Goal: Task Accomplishment & Management: Use online tool/utility

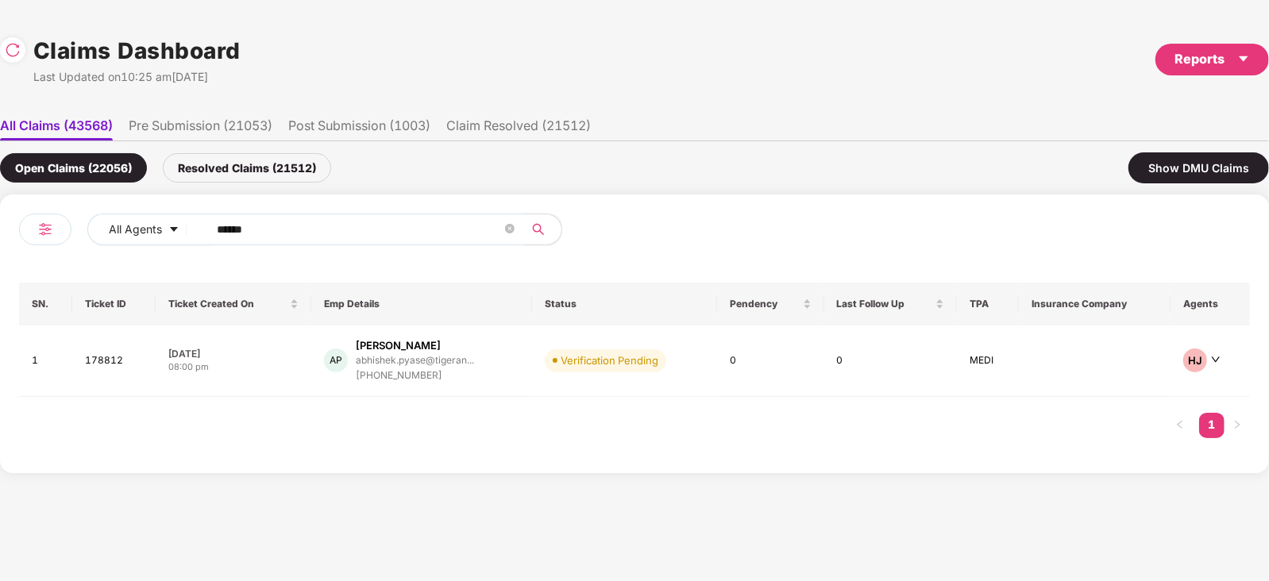
click at [382, 229] on input "******" at bounding box center [359, 230] width 285 height 24
paste input "text"
click at [382, 229] on input "******" at bounding box center [359, 230] width 285 height 24
paste input "text"
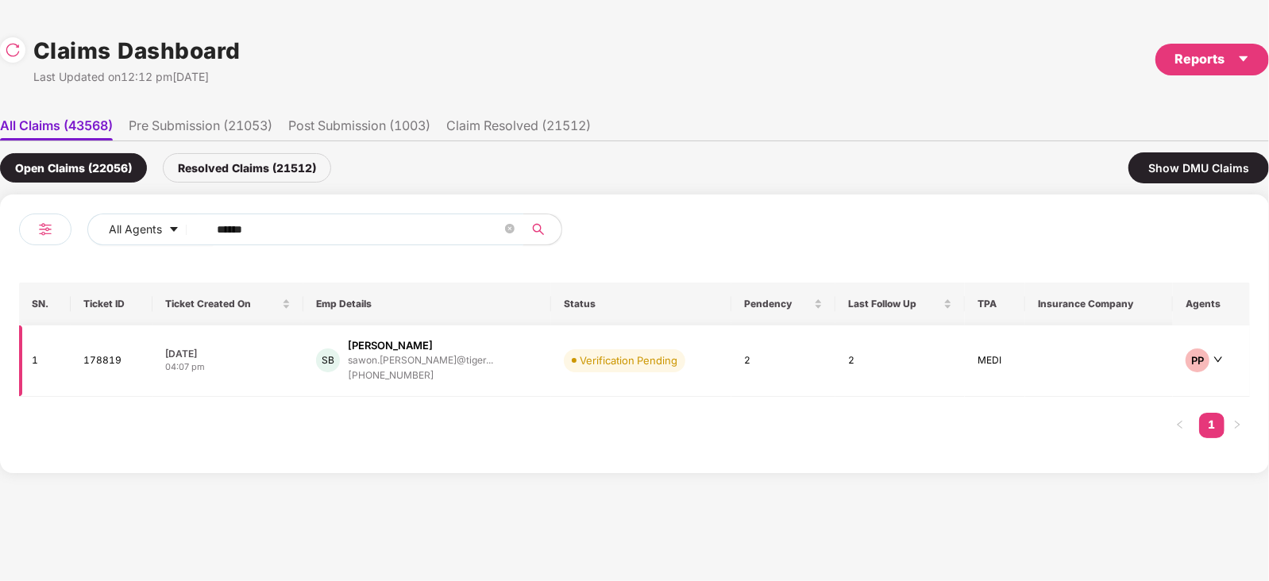
type input "******"
click at [484, 392] on td "SB Sawon Bhattacharya sawon.bhattachar@tiger... +918013276482" at bounding box center [427, 361] width 248 height 71
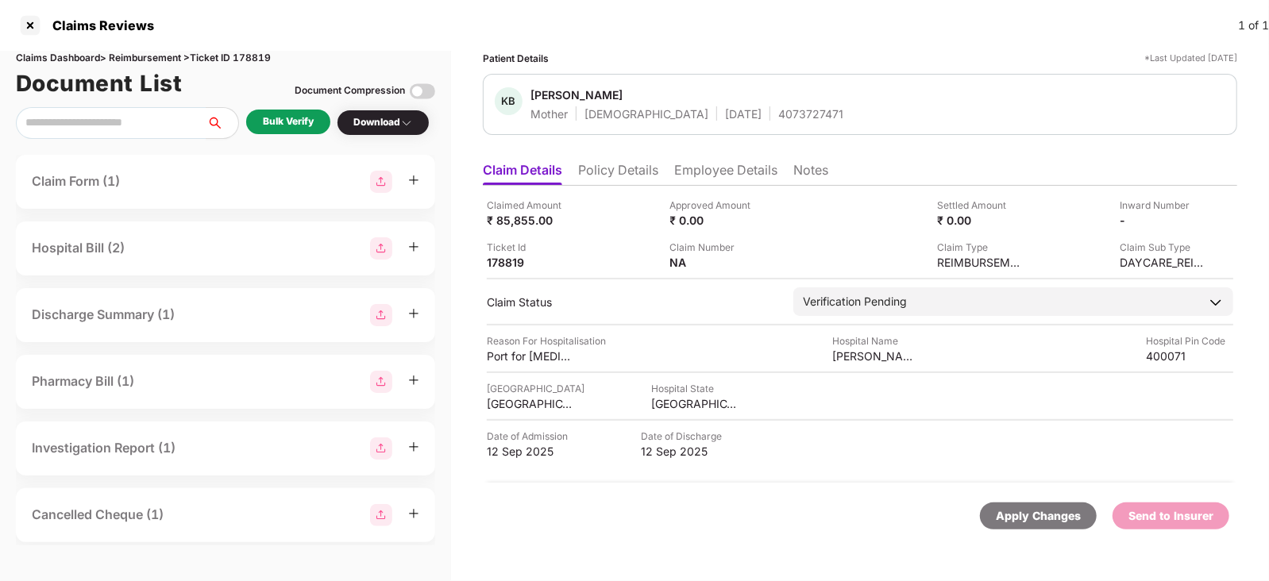
click at [317, 125] on div "Bulk Verify" at bounding box center [288, 122] width 84 height 25
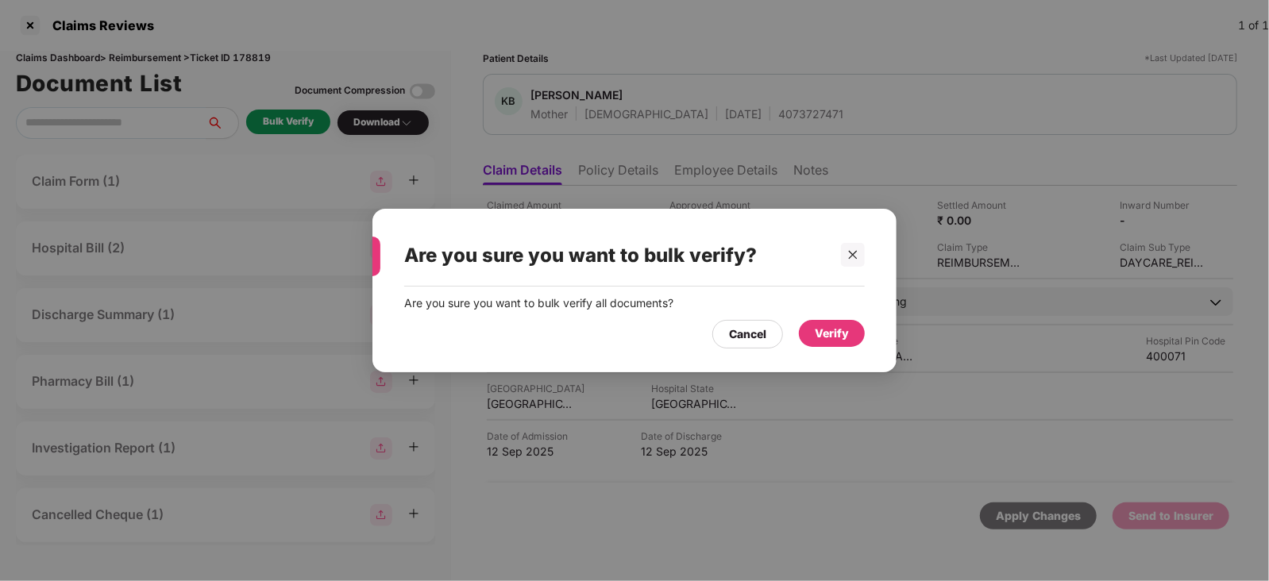
click at [831, 343] on div "Verify" at bounding box center [832, 333] width 66 height 27
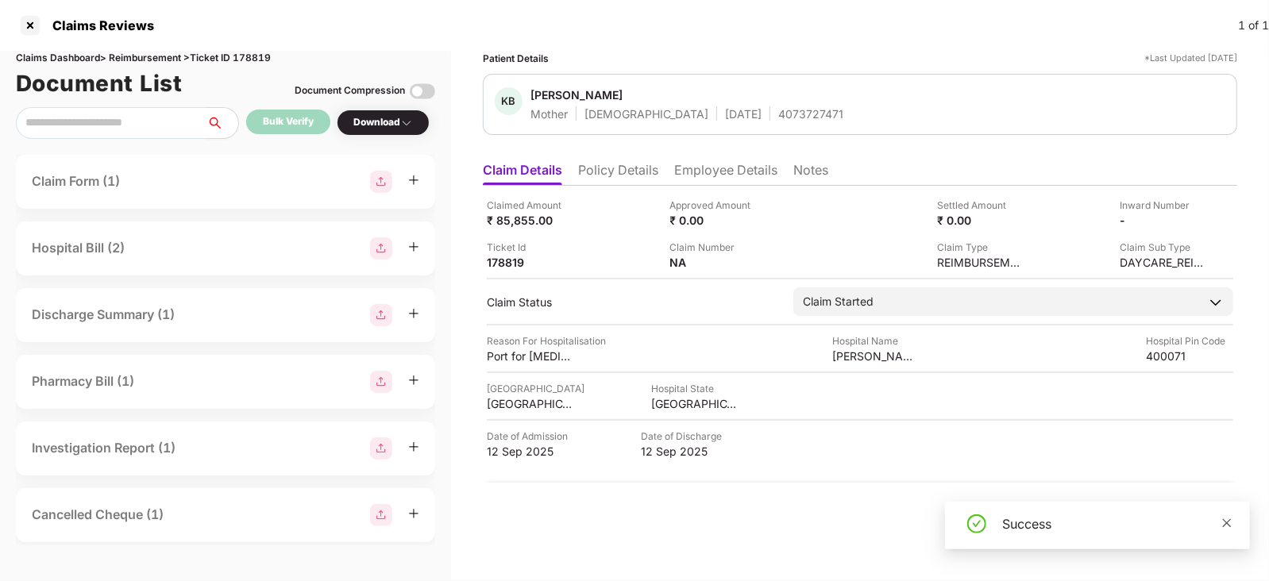
click at [1228, 526] on icon "close" at bounding box center [1226, 523] width 11 height 11
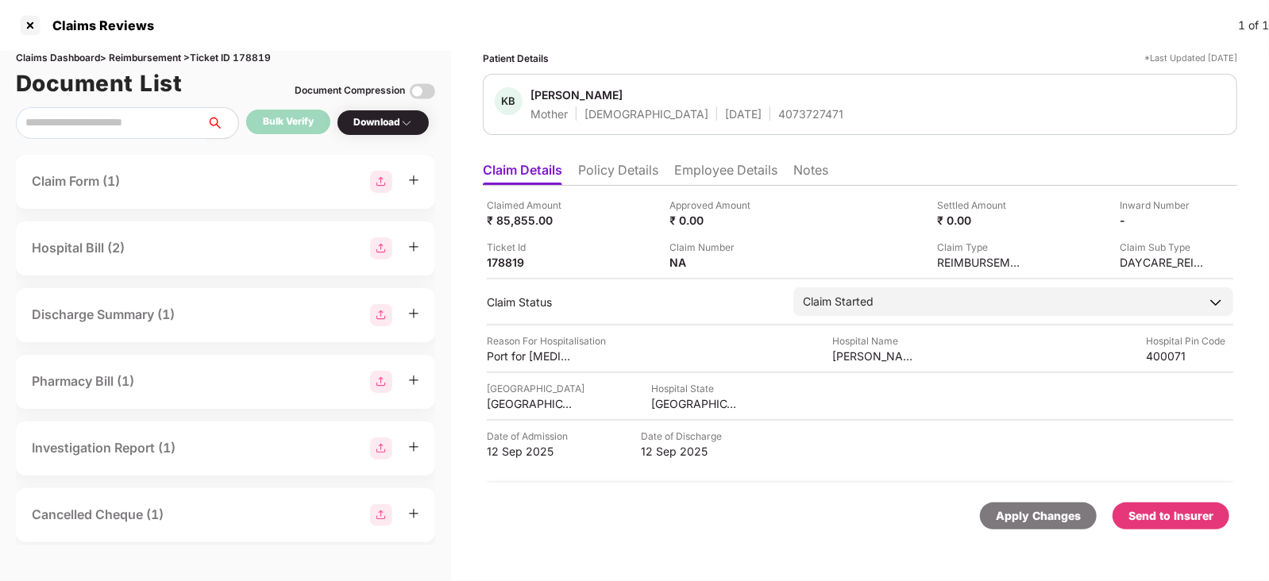
click at [1201, 518] on div "Send to Insurer" at bounding box center [1170, 515] width 85 height 17
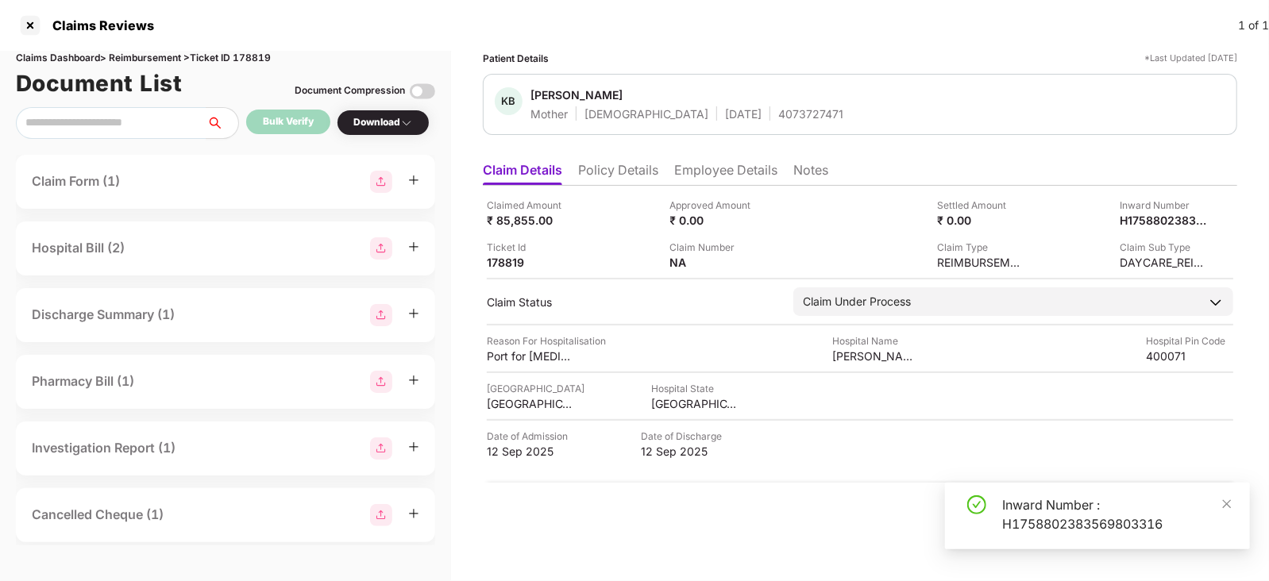
click at [707, 176] on li "Employee Details" at bounding box center [725, 173] width 103 height 23
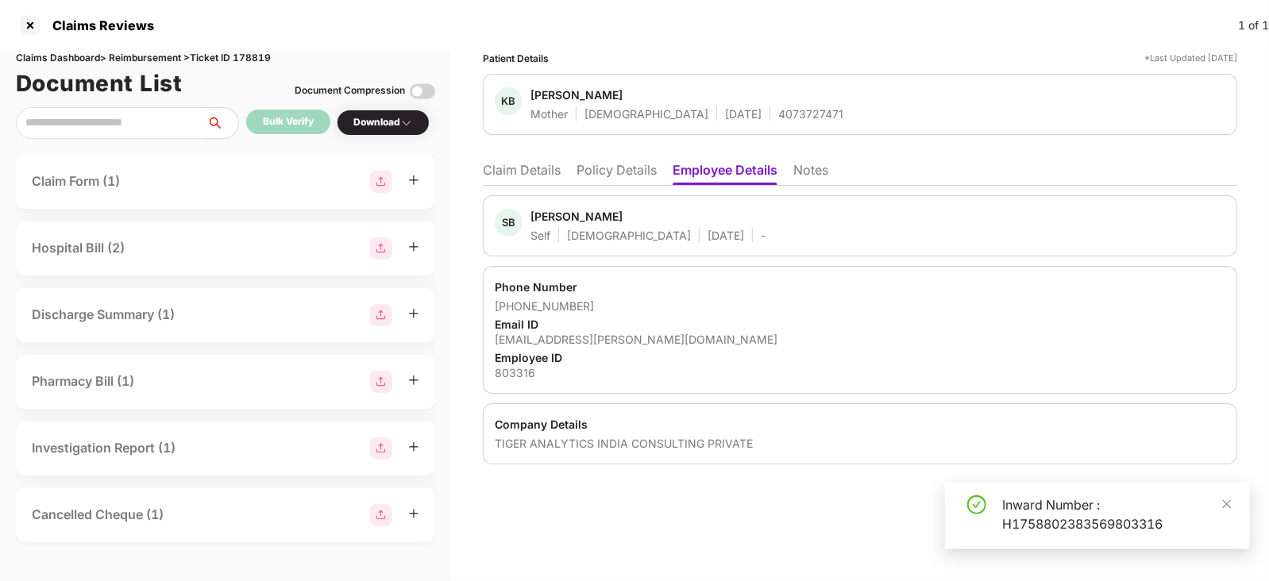
click at [542, 217] on div "Sawon Bhattacharya" at bounding box center [576, 216] width 92 height 15
copy div "Sawon"
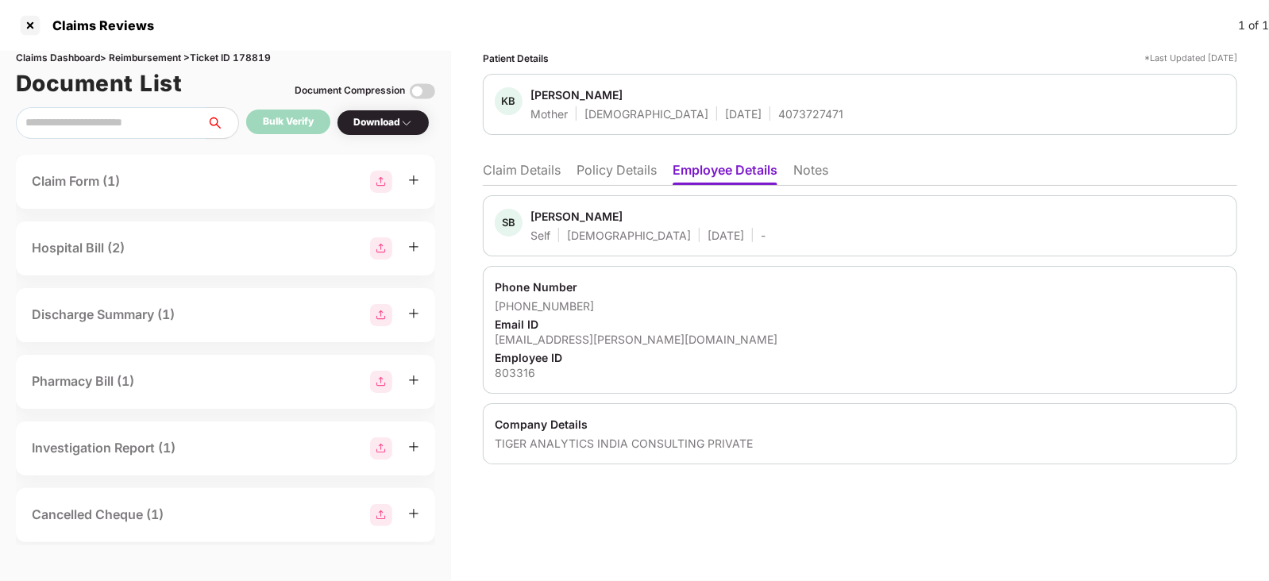
click at [516, 172] on li "Claim Details" at bounding box center [522, 173] width 78 height 23
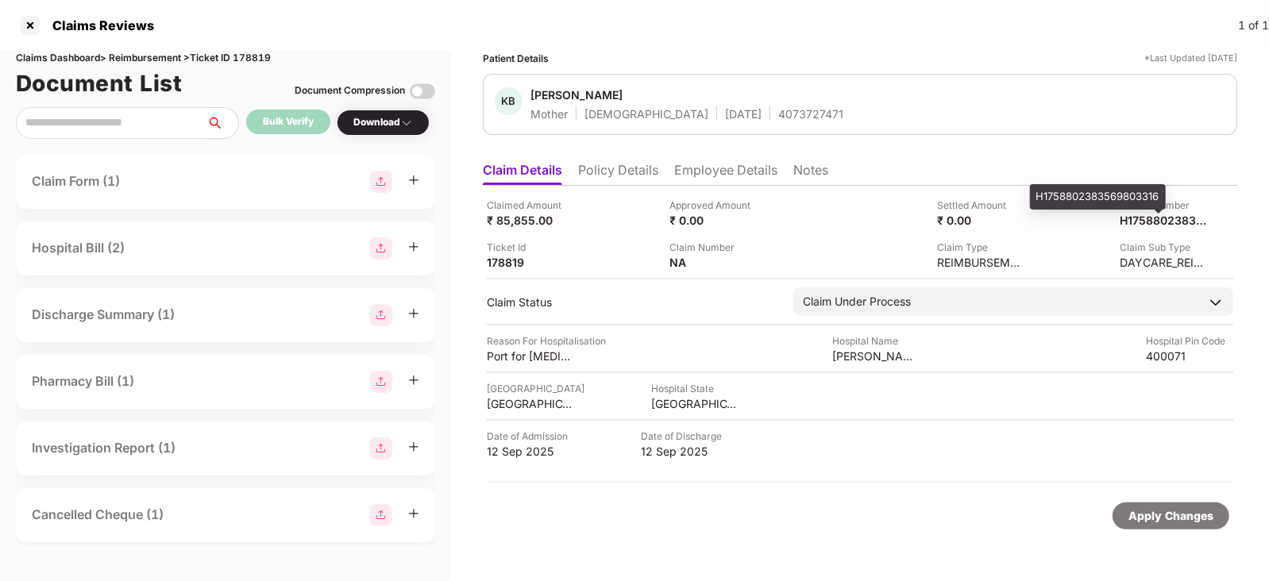
click at [1117, 202] on div "H1758802383569803316" at bounding box center [1098, 196] width 136 height 25
copy div "H1758802383569803316"
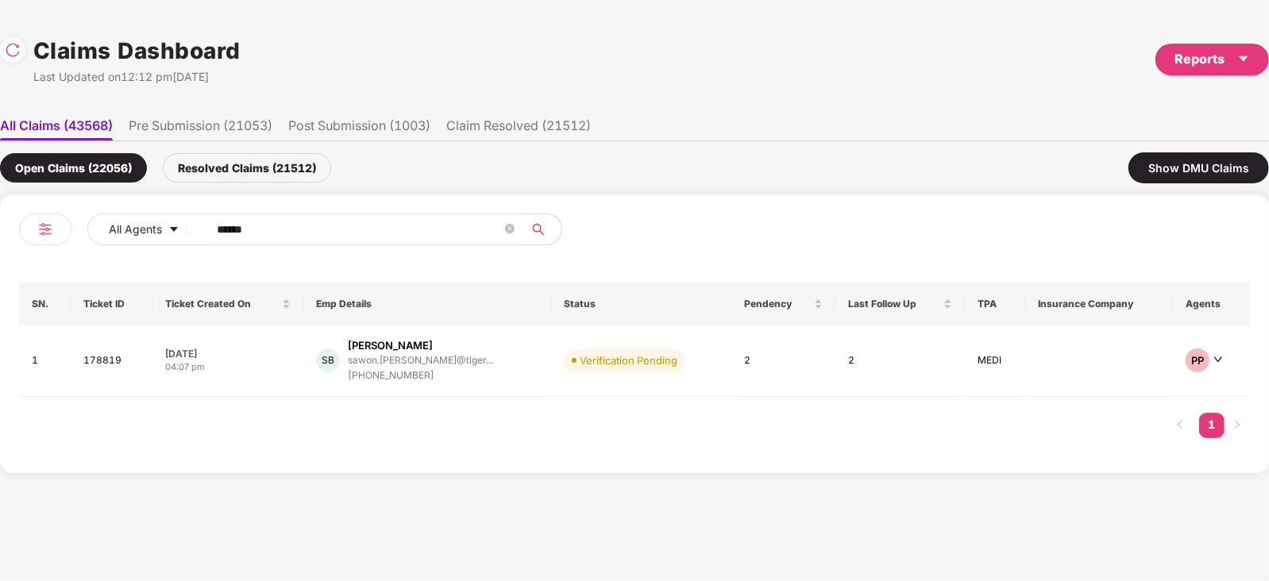
click at [368, 228] on input "******" at bounding box center [359, 230] width 285 height 24
paste input "text"
type input "******"
click at [522, 345] on td "GM Gaurav Maheswari gaurav.maheswari@tiger... +917226044240" at bounding box center [427, 361] width 249 height 71
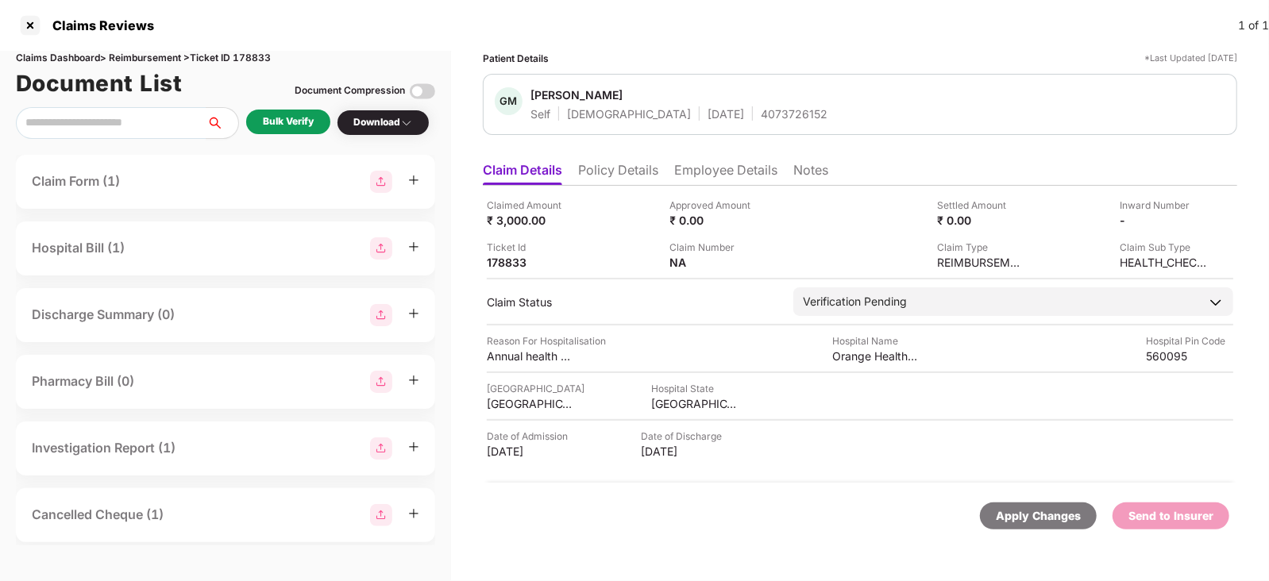
click at [301, 131] on div "Bulk Verify" at bounding box center [288, 122] width 84 height 25
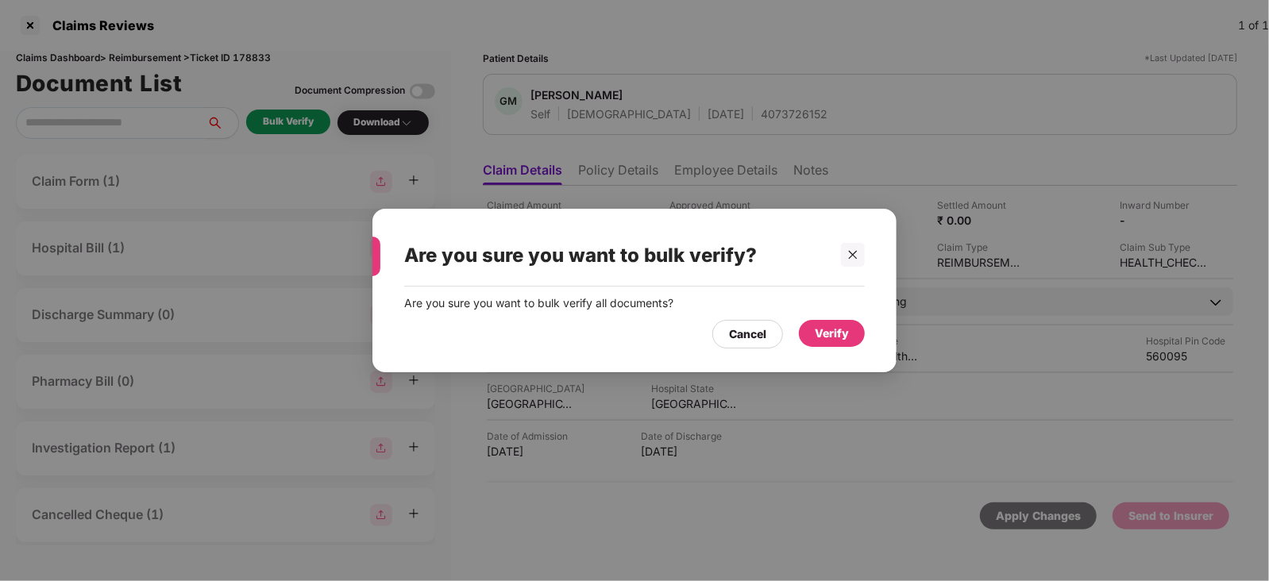
click at [836, 326] on div "Verify" at bounding box center [832, 333] width 34 height 17
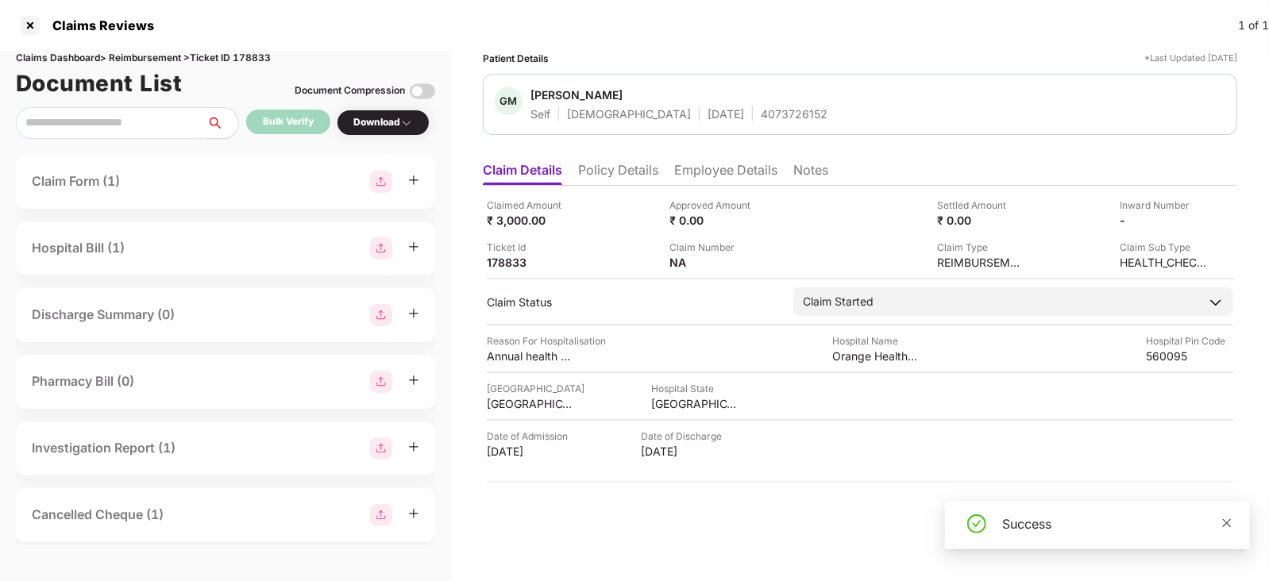
click at [1228, 525] on icon "close" at bounding box center [1227, 523] width 9 height 9
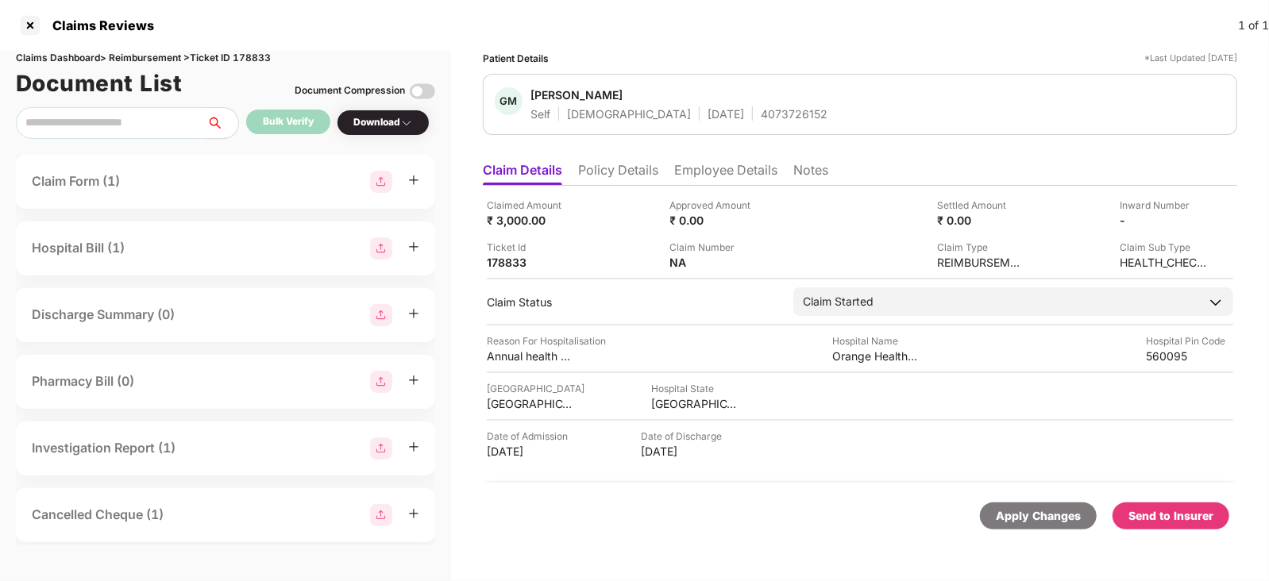
click at [1186, 511] on div "Send to Insurer" at bounding box center [1170, 515] width 85 height 17
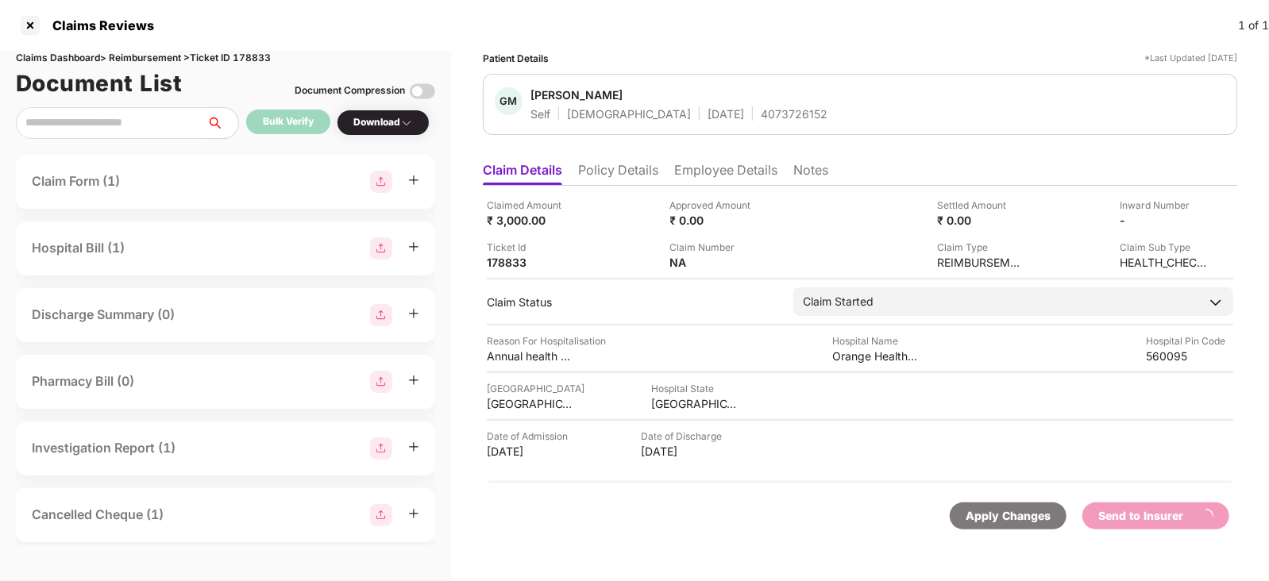
drag, startPoint x: 712, startPoint y: 156, endPoint x: 706, endPoint y: 196, distance: 40.1
click at [706, 196] on div "Claim Details Policy Details Employee Details Notes Claimed Amount ₹ 3,000.00 A…" at bounding box center [860, 351] width 754 height 395
click at [706, 196] on div "Claimed Amount ₹ 3,000.00 Approved Amount ₹ 0.00 Settled Amount ₹ 0.00 Inward N…" at bounding box center [860, 334] width 754 height 297
click at [709, 182] on li "Employee Details" at bounding box center [725, 173] width 103 height 23
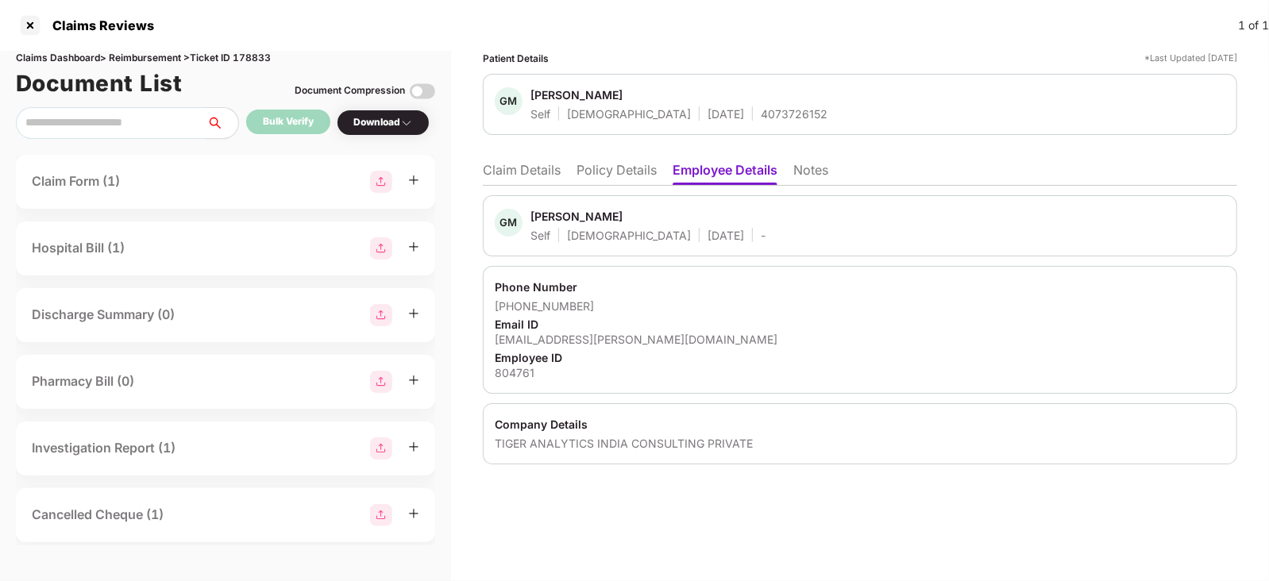
click at [558, 210] on div "Gaurav Maheswari" at bounding box center [576, 216] width 92 height 15
copy div "Gaurav"
click at [532, 162] on li "Claim Details" at bounding box center [522, 173] width 78 height 23
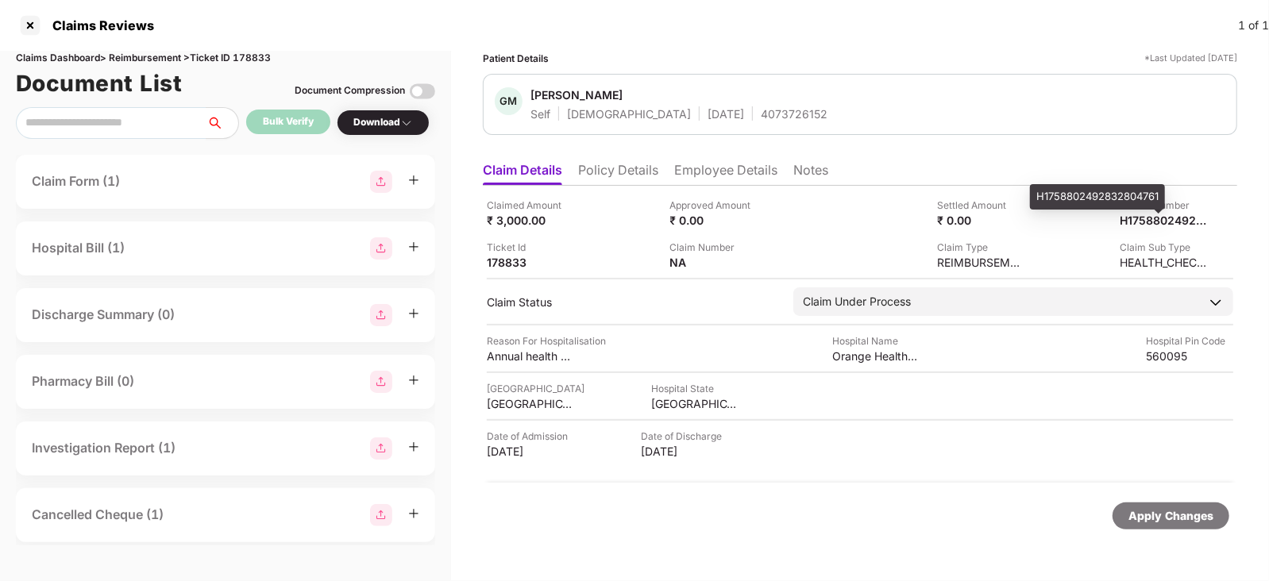
click at [1115, 189] on div "H1758802492832804761" at bounding box center [1097, 196] width 135 height 25
copy div "H1758802492832804761"
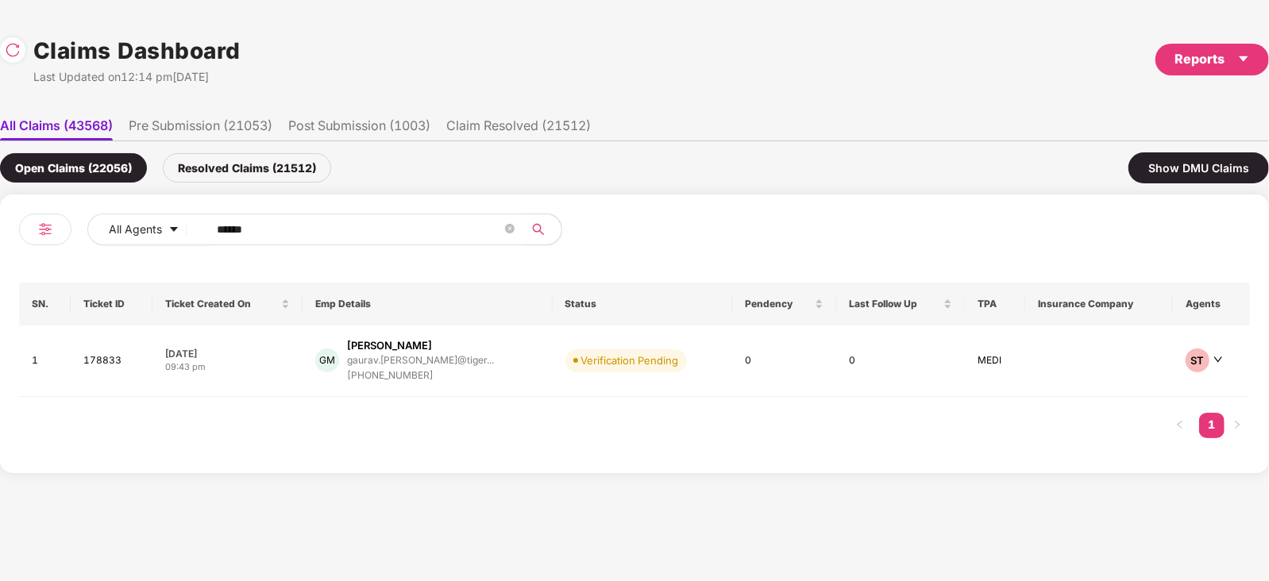
click at [357, 226] on input "******" at bounding box center [359, 230] width 285 height 24
paste input "text"
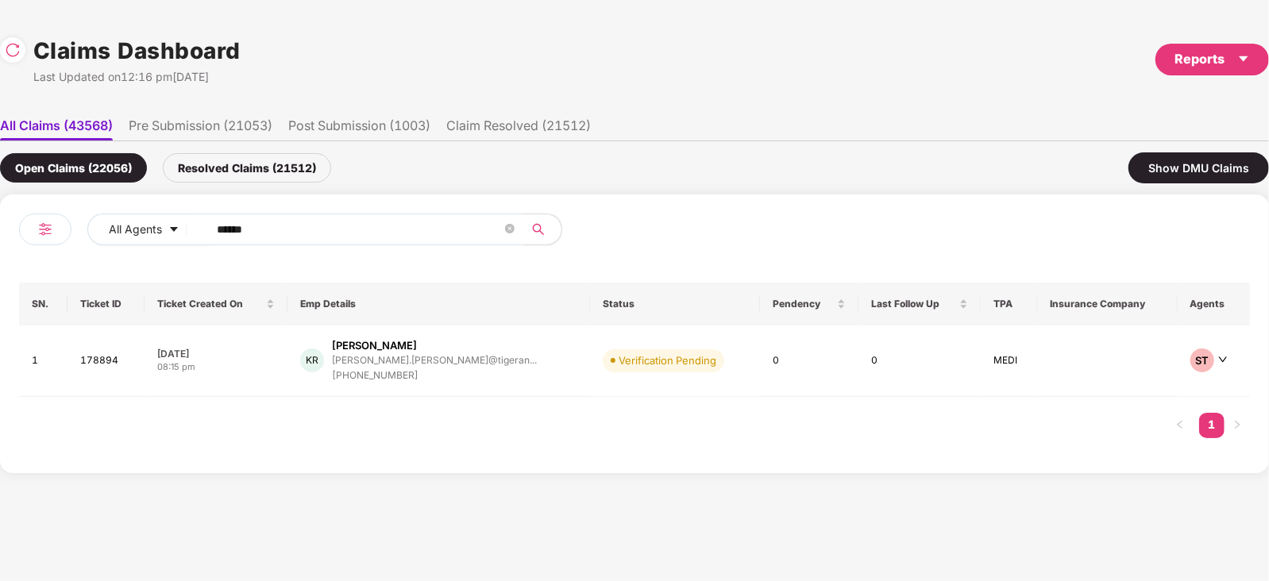
type input "******"
click at [433, 356] on div "kavya.rengaraj@tigeran..." at bounding box center [434, 360] width 205 height 10
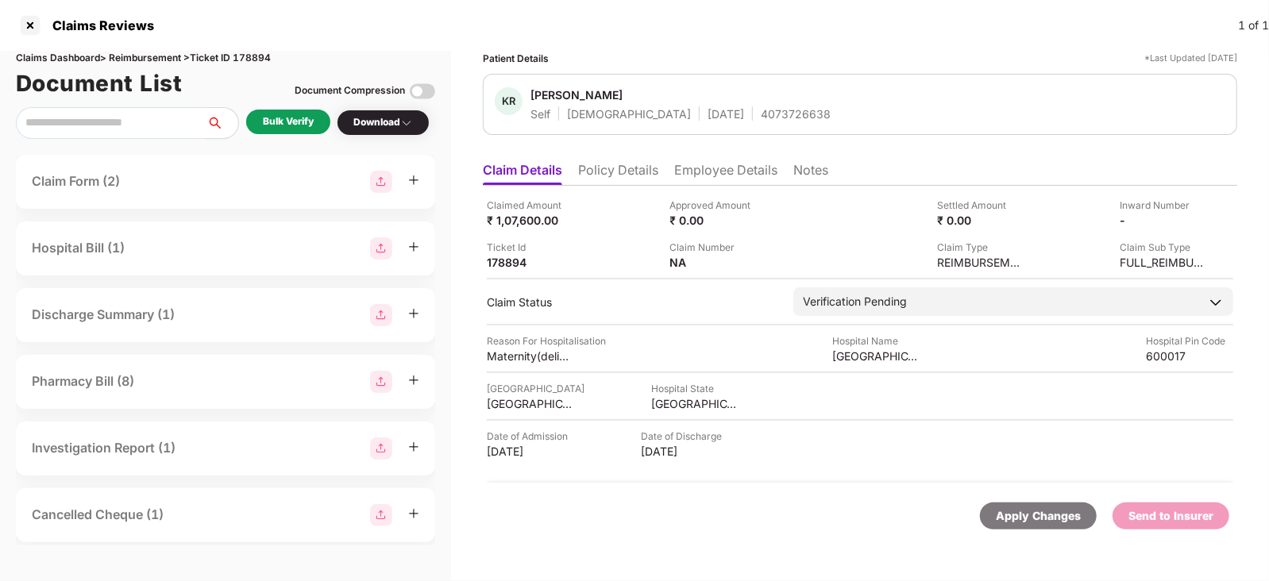
click at [302, 121] on div "Bulk Verify" at bounding box center [288, 121] width 51 height 15
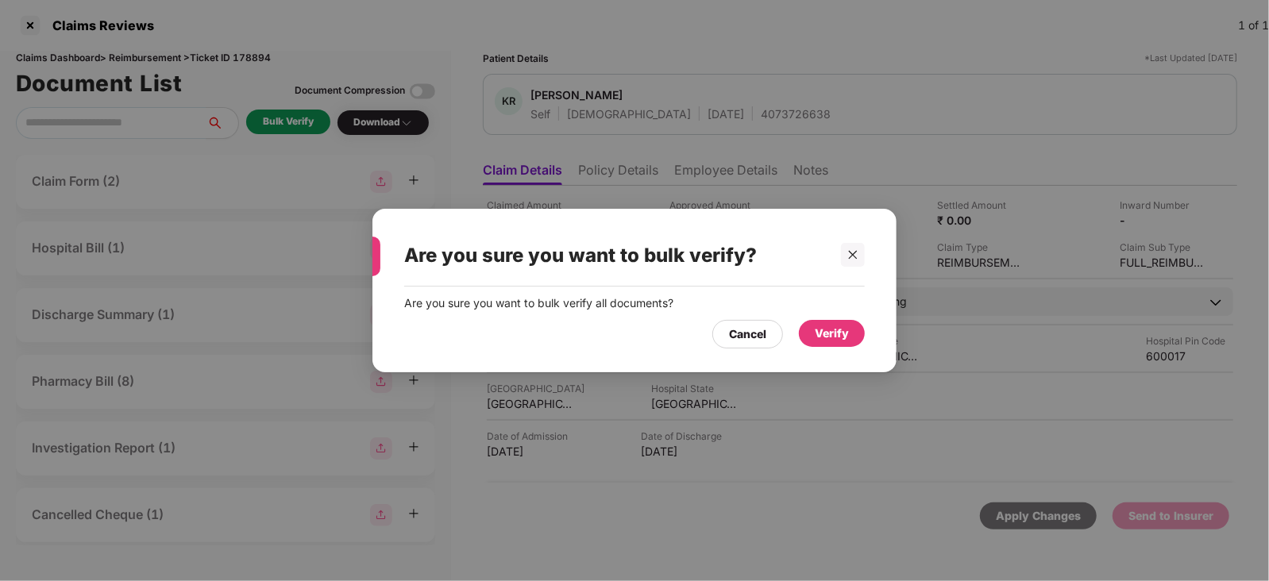
click at [819, 325] on div "Verify" at bounding box center [832, 333] width 34 height 17
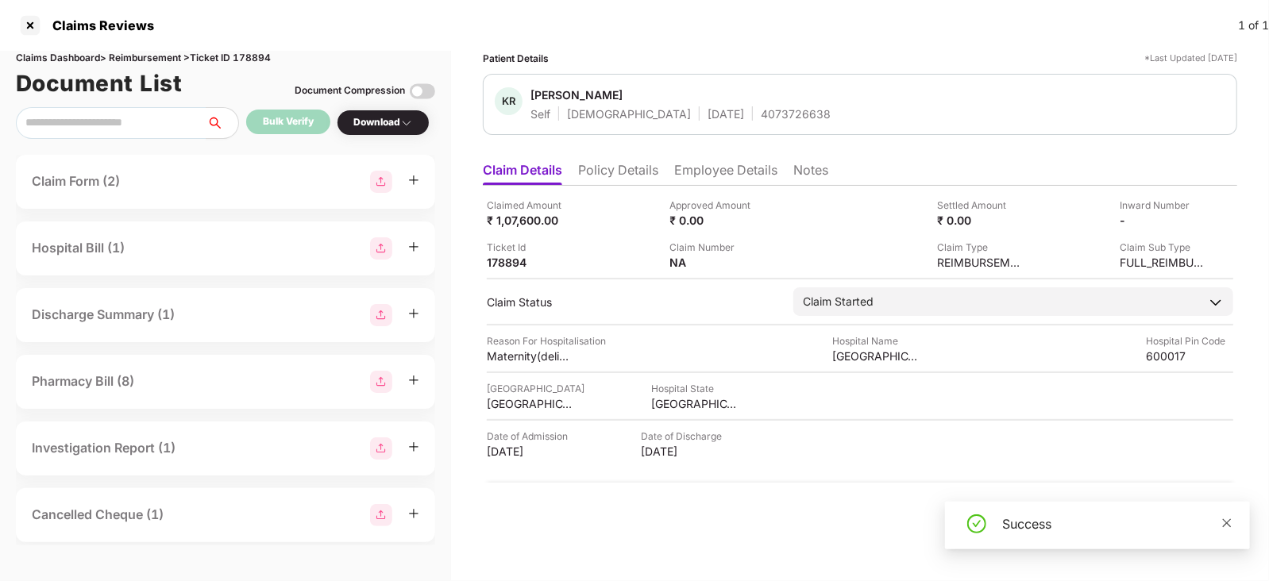
click at [1227, 521] on icon "close" at bounding box center [1226, 523] width 11 height 11
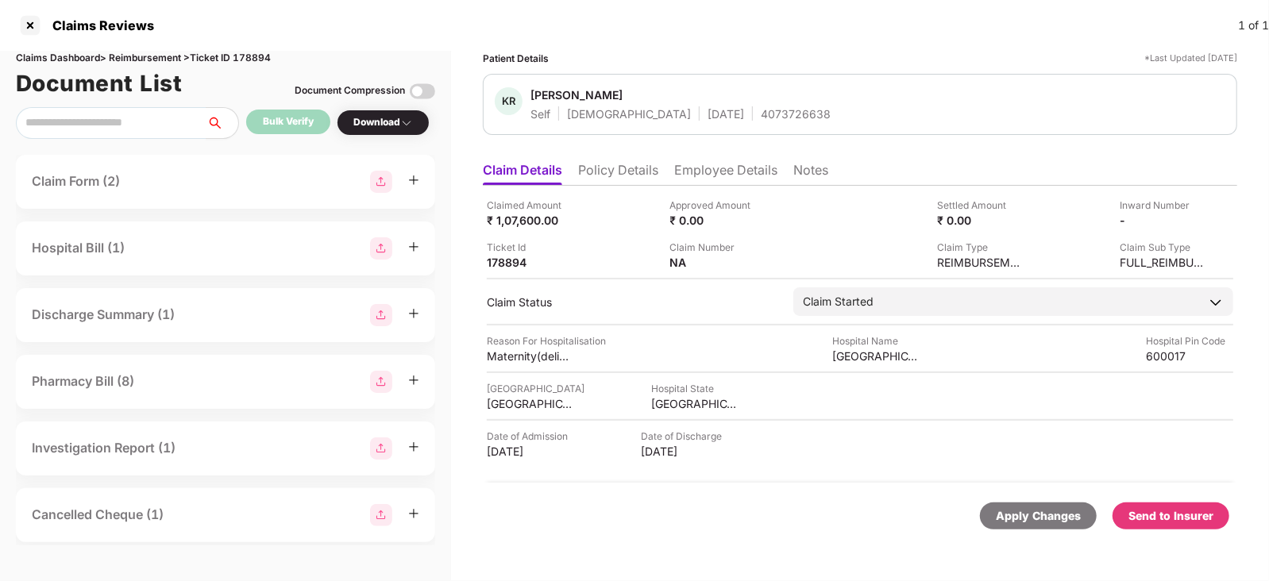
click at [1176, 495] on div "Apply Changes Send to Insurer" at bounding box center [860, 516] width 754 height 67
click at [1184, 507] on div "Send to Insurer" at bounding box center [1170, 515] width 85 height 17
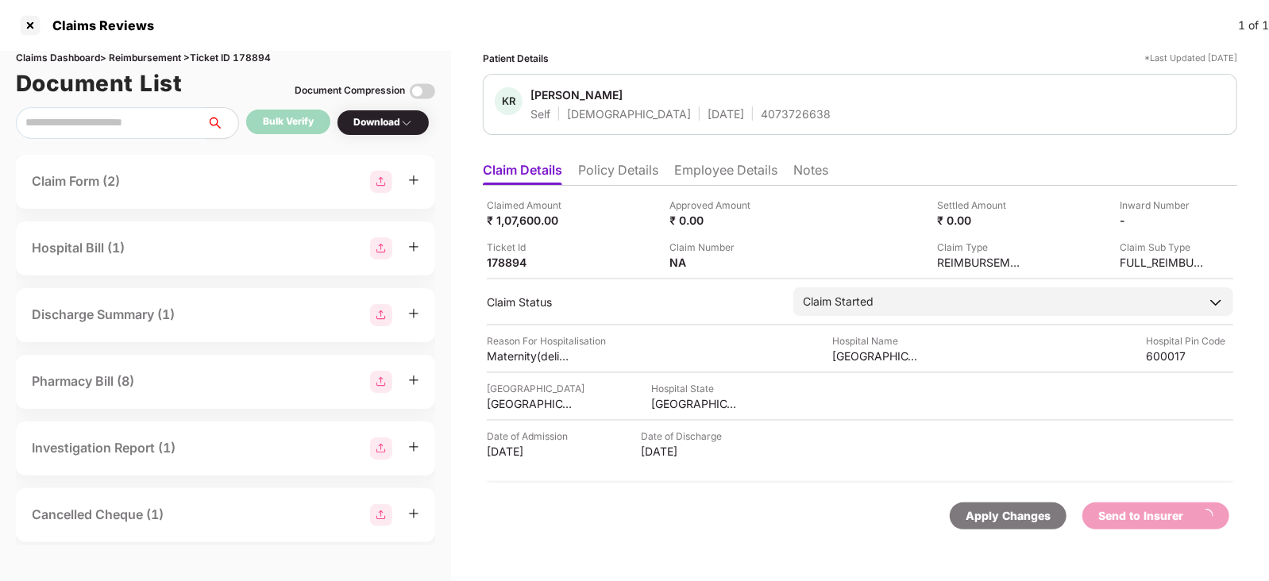
click at [697, 175] on li "Employee Details" at bounding box center [725, 173] width 103 height 23
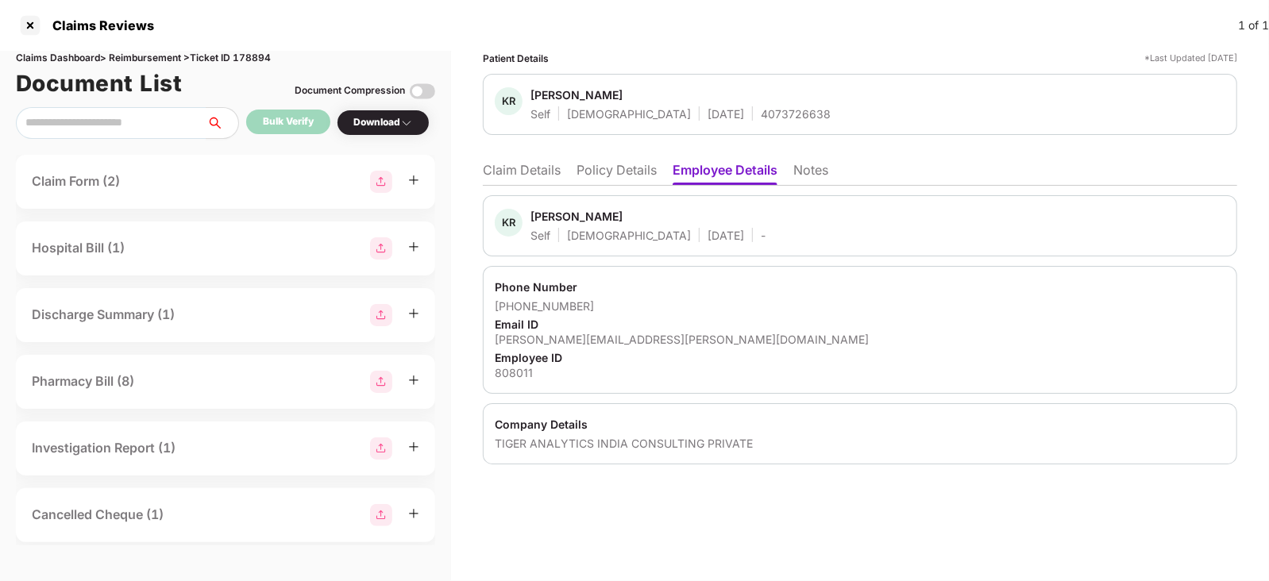
click at [548, 215] on div "[PERSON_NAME]" at bounding box center [576, 216] width 92 height 15
copy div "Kavya"
click at [531, 172] on li "Claim Details" at bounding box center [522, 173] width 78 height 23
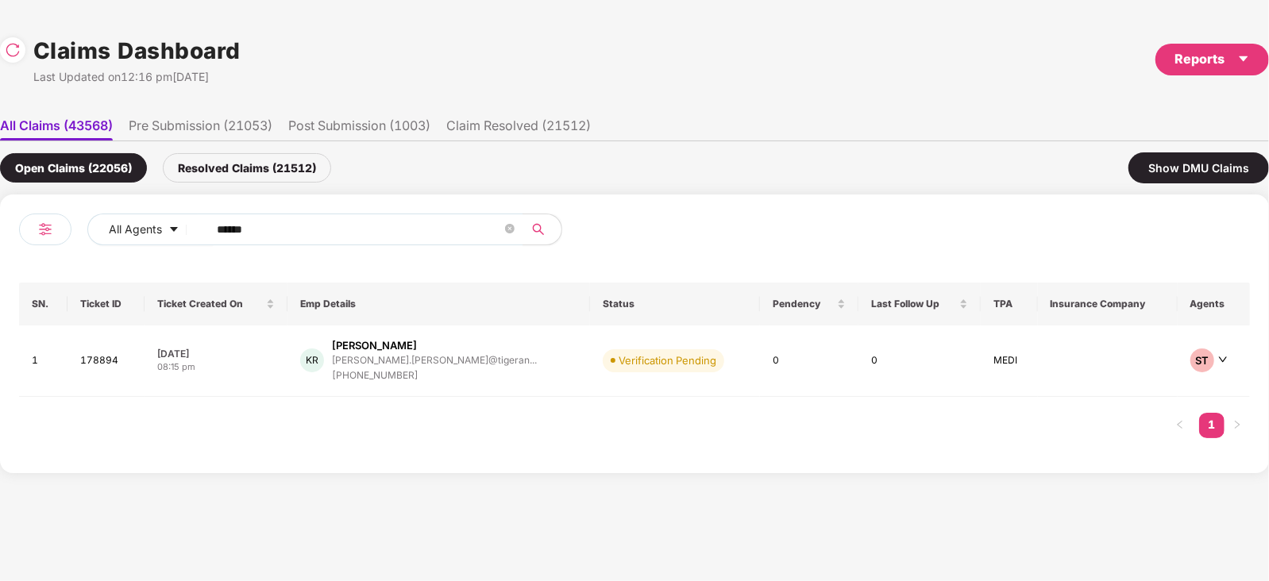
click at [393, 205] on div "All Agents ****** SN. Ticket ID Ticket Created On Emp Details Status Pendency L…" at bounding box center [634, 334] width 1269 height 279
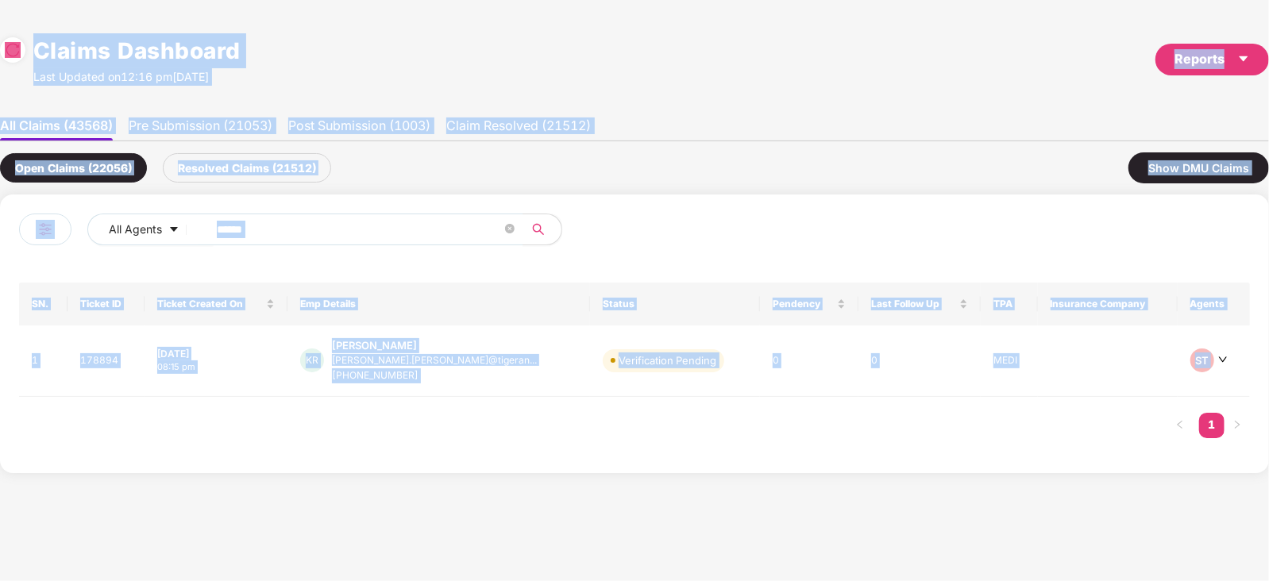
click at [384, 210] on div "All Agents ****** SN. Ticket ID Ticket Created On Emp Details Status Pendency L…" at bounding box center [634, 334] width 1269 height 279
click at [357, 221] on input "******" at bounding box center [359, 230] width 285 height 24
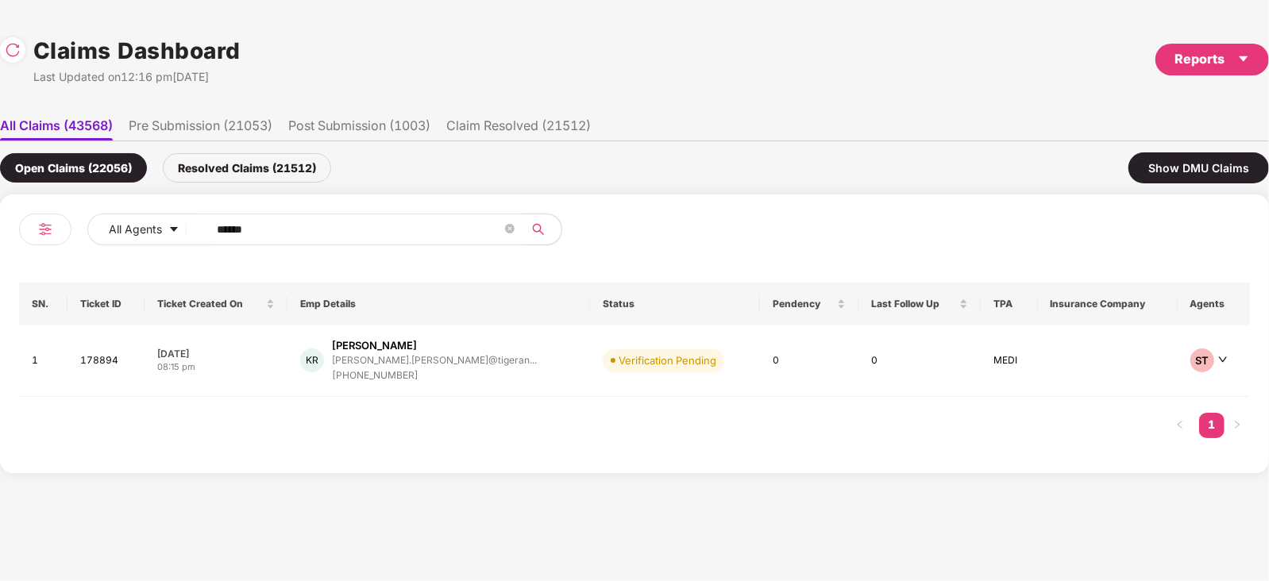
click at [357, 221] on input "******" at bounding box center [359, 230] width 285 height 24
click at [450, 342] on div "[PERSON_NAME]" at bounding box center [434, 345] width 205 height 15
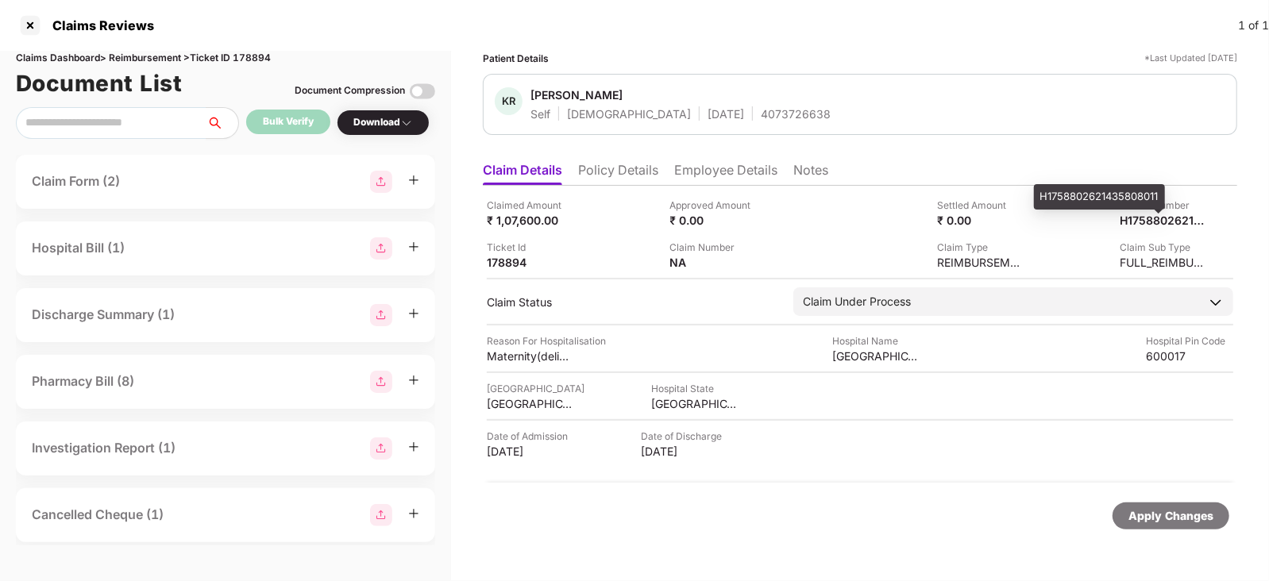
click at [1123, 196] on div "H1758802621435808011" at bounding box center [1099, 196] width 131 height 25
copy div "H1758802621435808011"
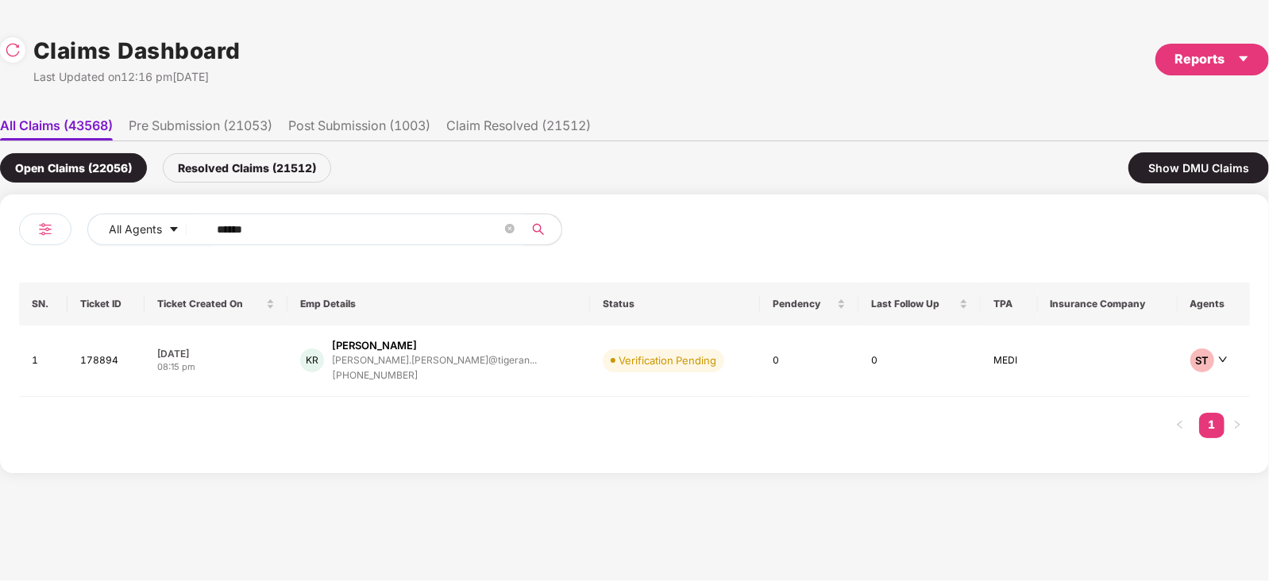
click at [418, 242] on span "******" at bounding box center [361, 230] width 326 height 32
click at [372, 228] on input "******" at bounding box center [359, 230] width 285 height 24
paste input "text"
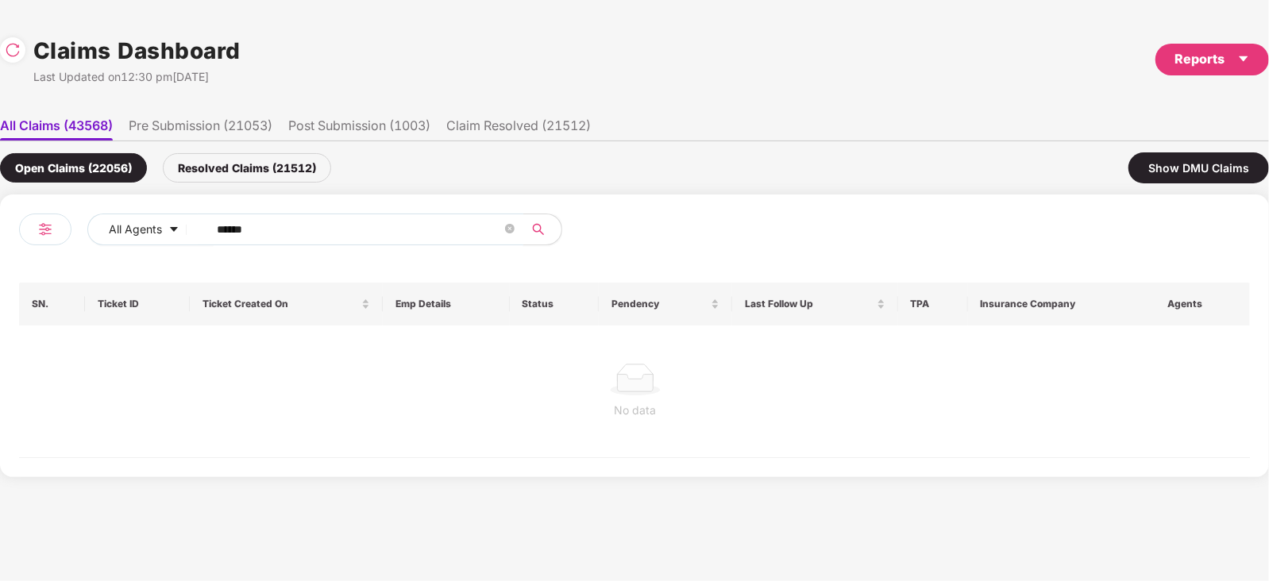
type input "******"
click at [458, 343] on div "No data" at bounding box center [635, 392] width 1232 height 132
click at [265, 172] on div "Resolved Claims (21512)" at bounding box center [247, 167] width 168 height 29
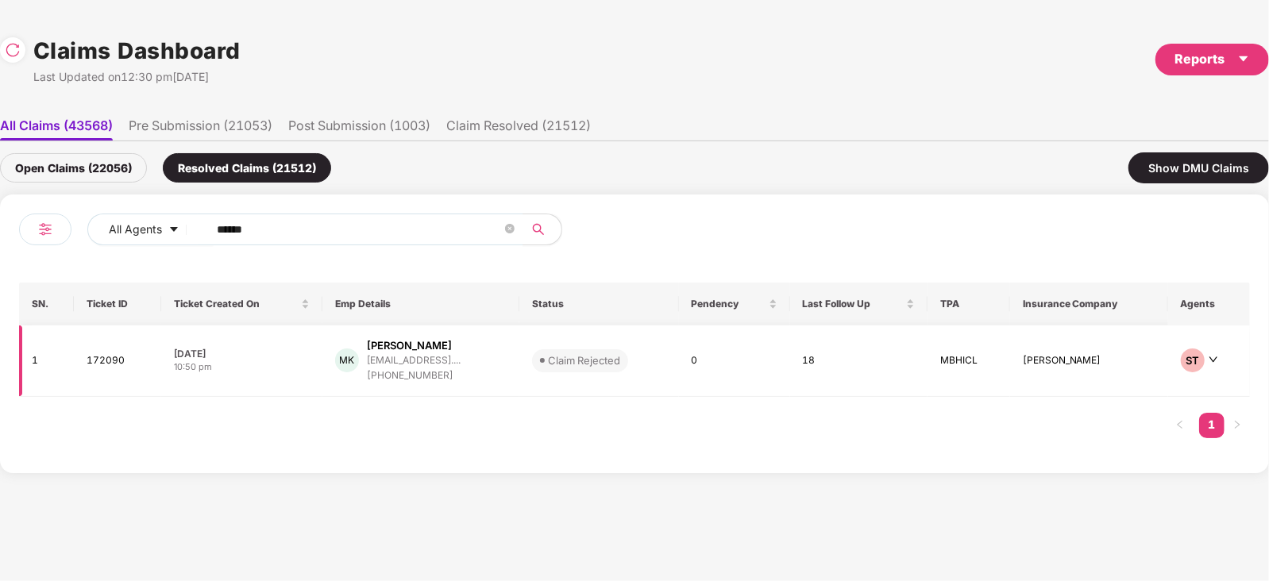
click at [461, 366] on div "mohankarmakar92@gmail...." at bounding box center [414, 360] width 94 height 15
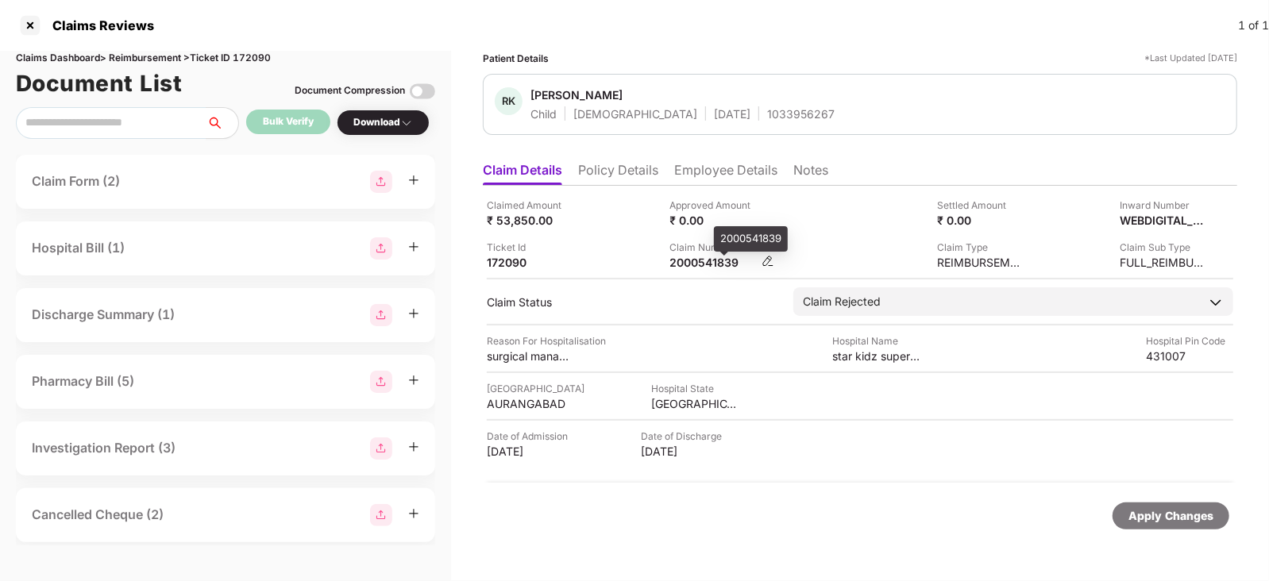
click at [690, 264] on div "2000541839" at bounding box center [713, 262] width 87 height 15
click at [685, 318] on div "Claimed Amount ₹ 53,850.00 Approved Amount ₹ 0.00 Settled Amount ₹ 0.00 Inward …" at bounding box center [860, 334] width 754 height 297
click at [699, 262] on div "2000541839" at bounding box center [713, 262] width 87 height 15
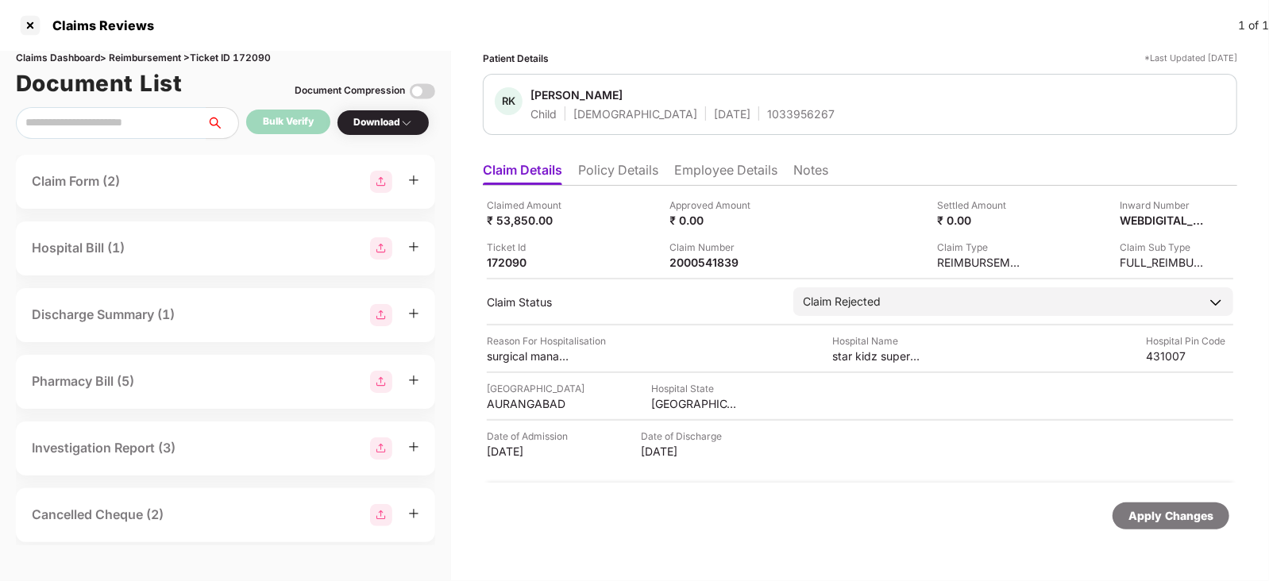
click at [724, 167] on li "Employee Details" at bounding box center [725, 173] width 103 height 23
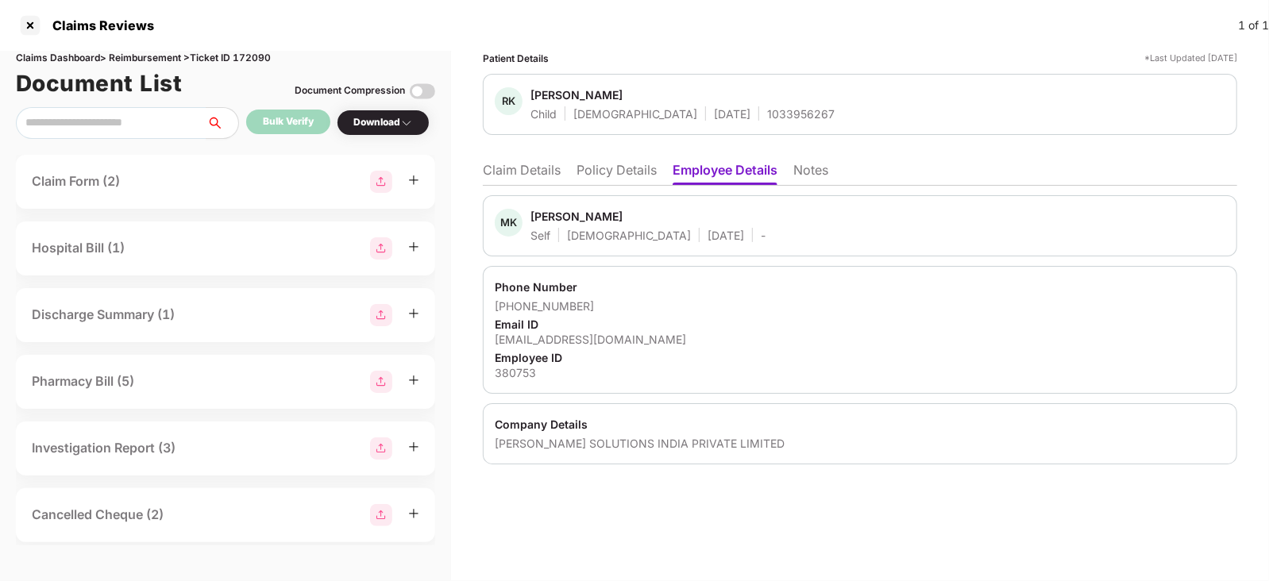
click at [522, 449] on div "BASTIAN SOLUTIONS INDIA PRIVATE LIMITED" at bounding box center [860, 443] width 731 height 15
copy div "BASTIAN"
click at [602, 173] on li "Policy Details" at bounding box center [617, 173] width 80 height 23
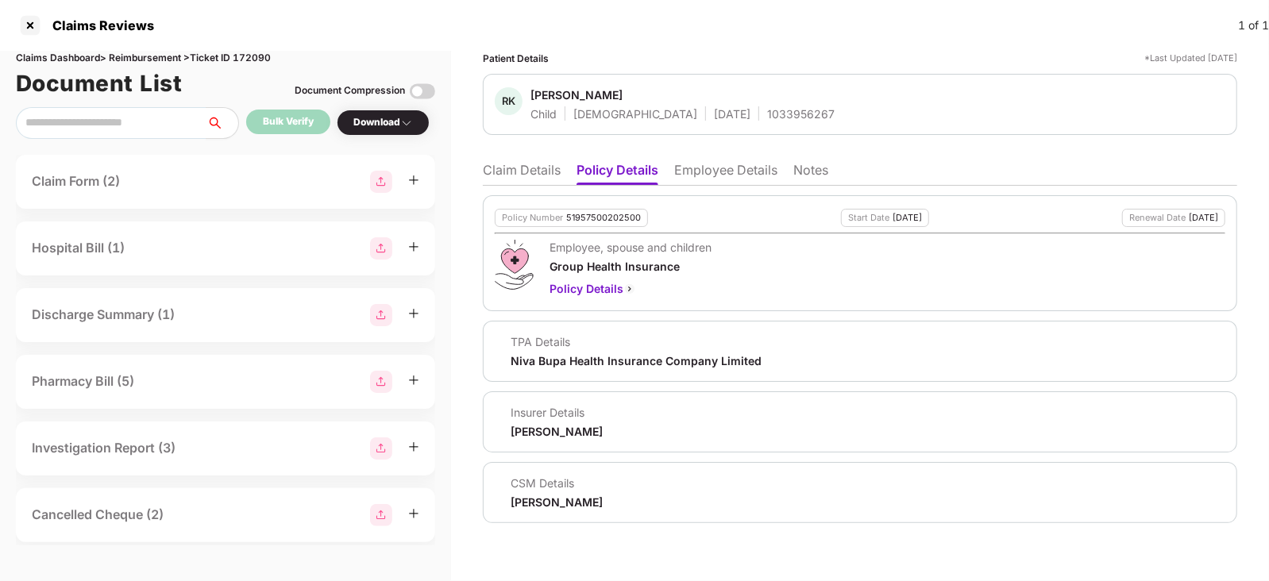
click at [603, 226] on div "Policy Number 51957500202500 Start Date 14 Jul 2025 Renewal Date 13 Jul 2026 Em…" at bounding box center [860, 253] width 754 height 116
click at [604, 218] on div "51957500202500" at bounding box center [603, 218] width 75 height 10
copy div "51957500202500"
click at [604, 218] on div "51957500202500" at bounding box center [603, 218] width 75 height 10
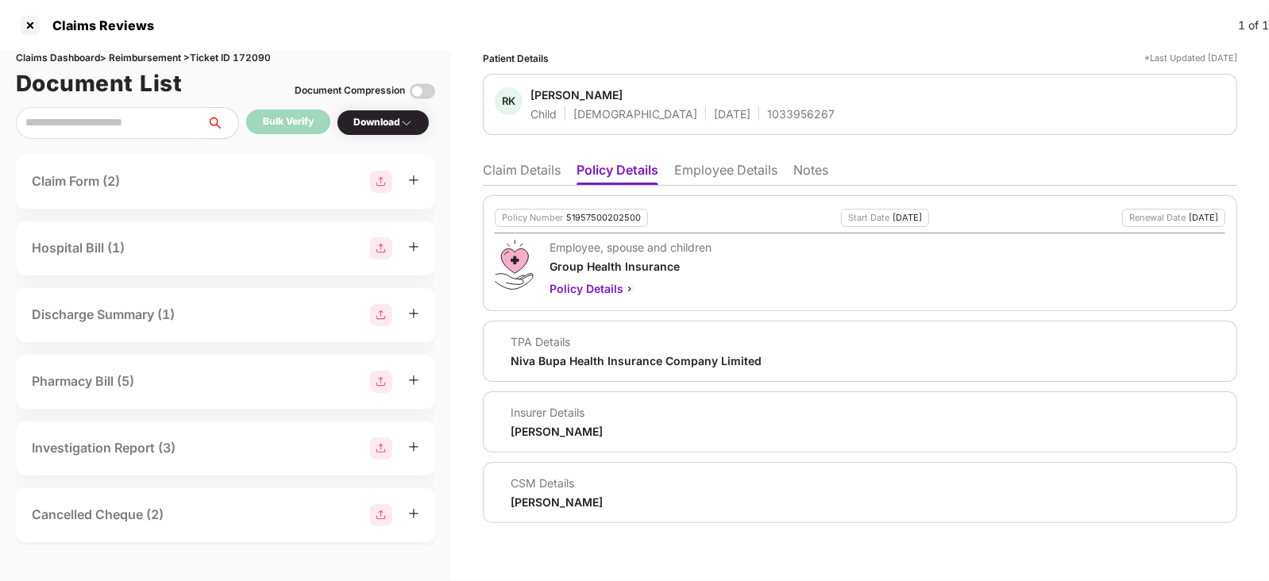
click at [534, 163] on li "Claim Details" at bounding box center [522, 173] width 78 height 23
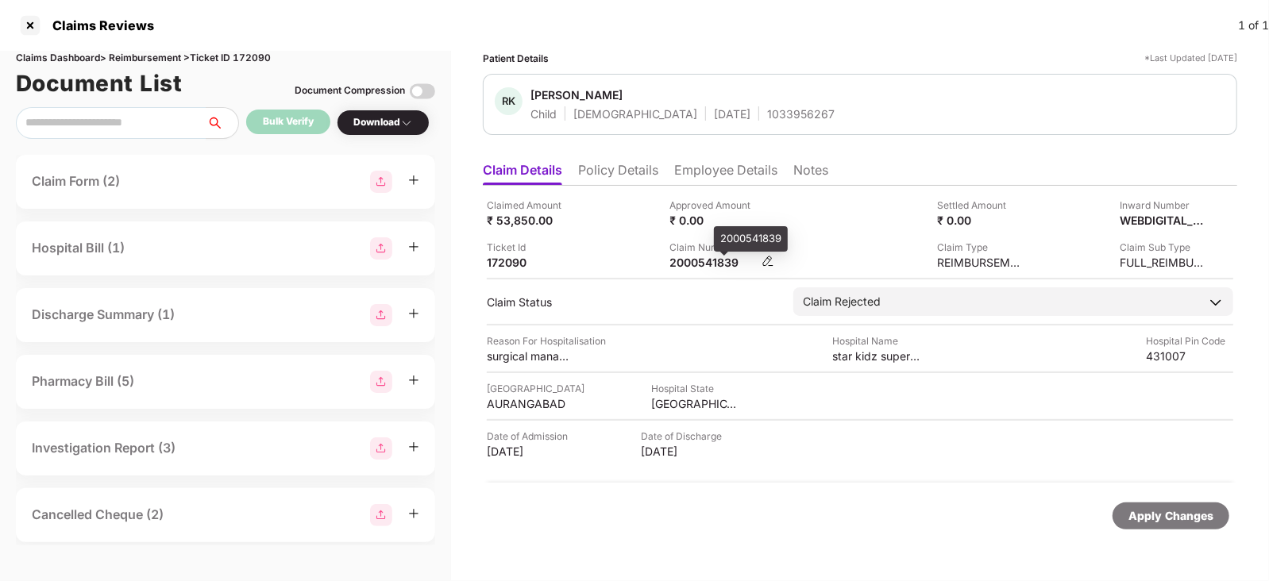
click at [687, 264] on div "2000541839" at bounding box center [713, 262] width 87 height 15
copy div "2000541839"
click at [687, 264] on div "2000541839" at bounding box center [713, 262] width 87 height 15
click at [718, 172] on li "Employee Details" at bounding box center [725, 173] width 103 height 23
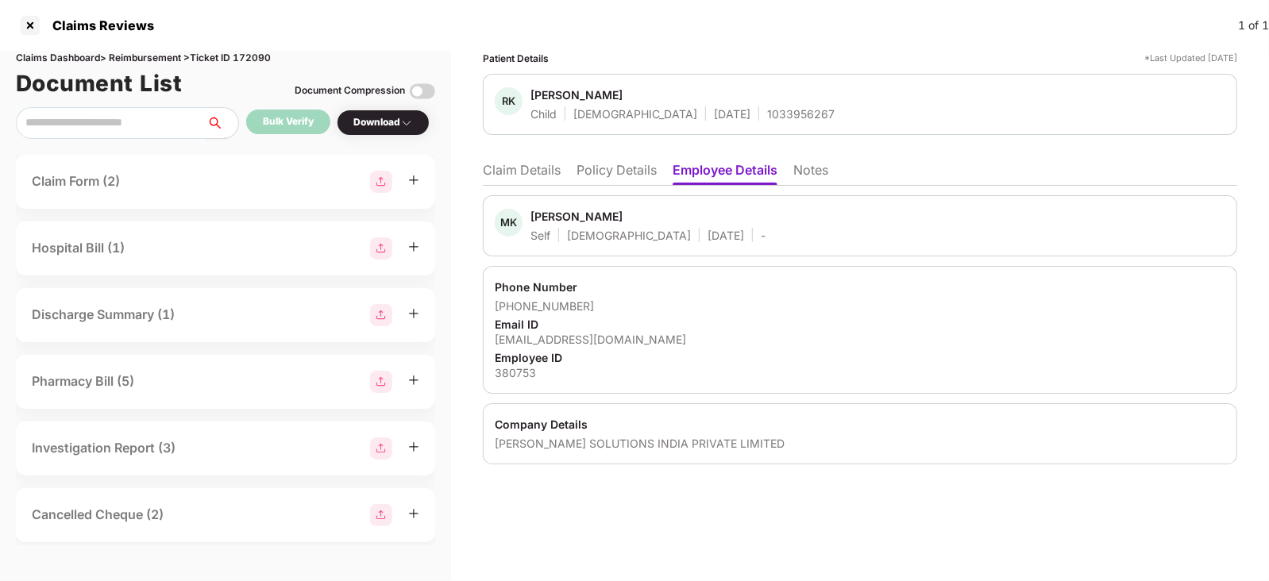
click at [504, 171] on li "Claim Details" at bounding box center [522, 173] width 78 height 23
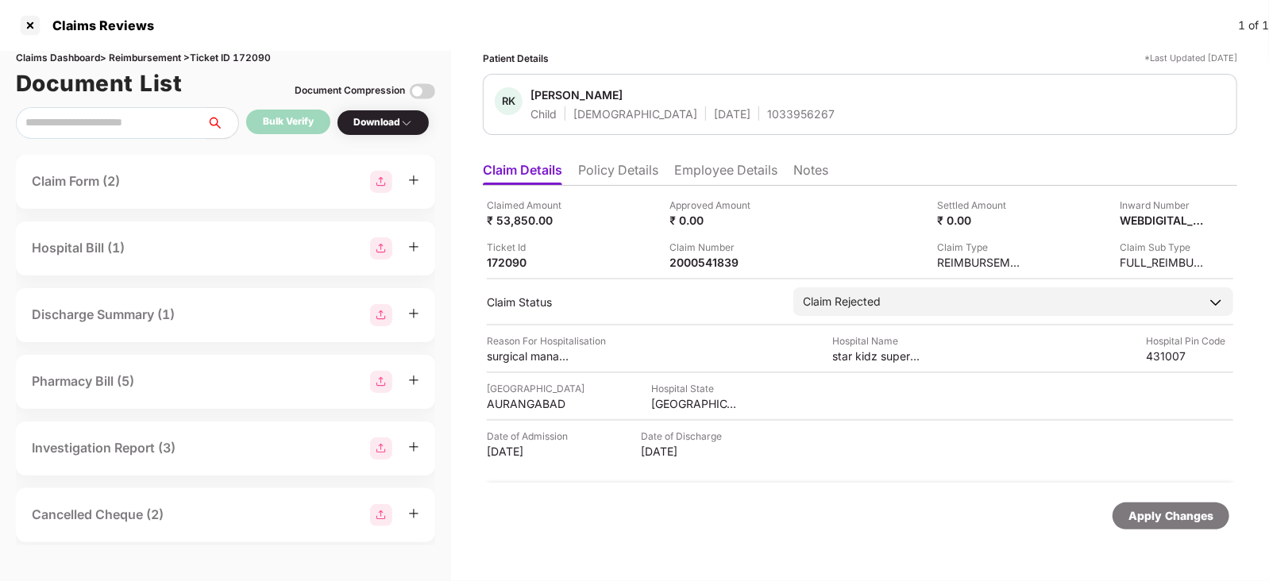
click at [712, 172] on li "Employee Details" at bounding box center [725, 173] width 103 height 23
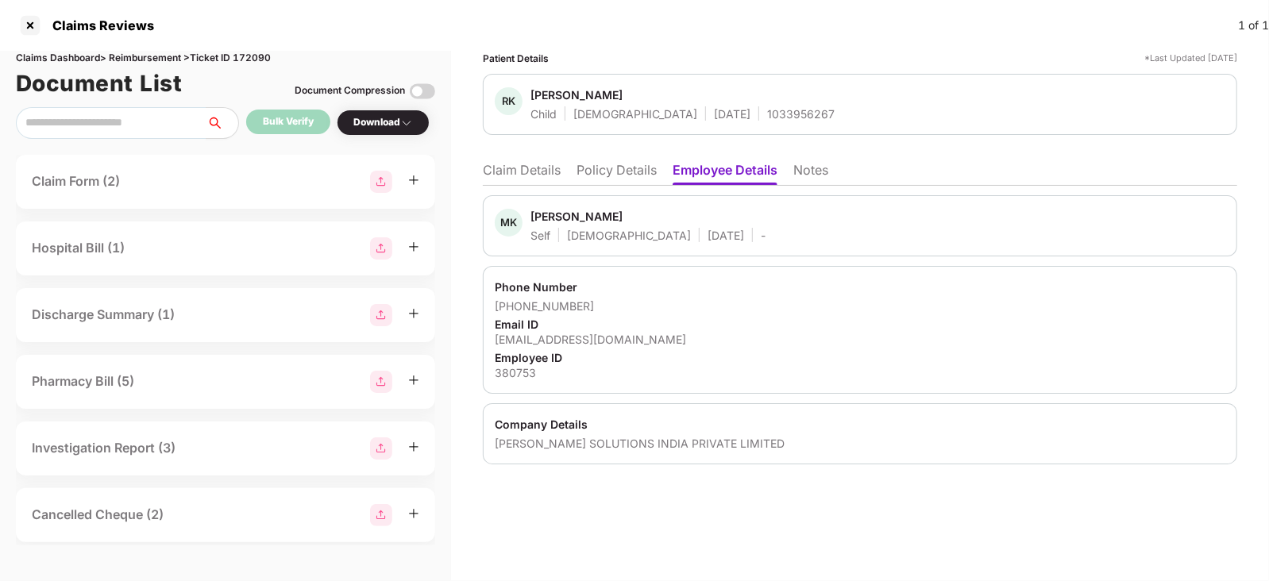
click at [528, 172] on li "Claim Details" at bounding box center [522, 173] width 78 height 23
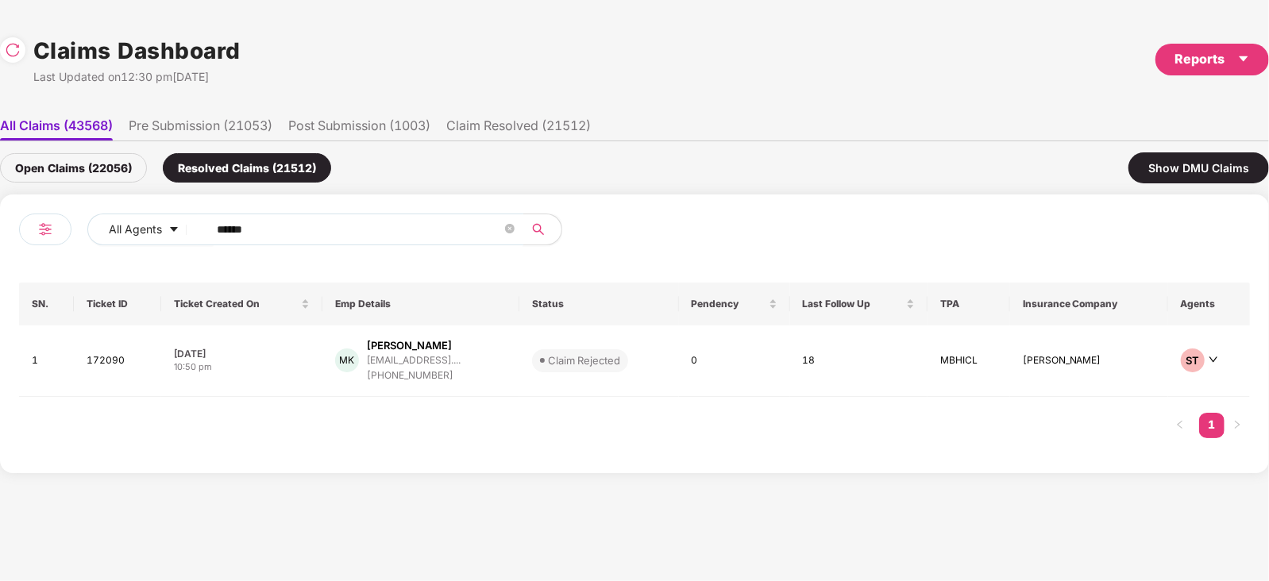
click at [310, 234] on input "******" at bounding box center [359, 230] width 285 height 24
paste input "text"
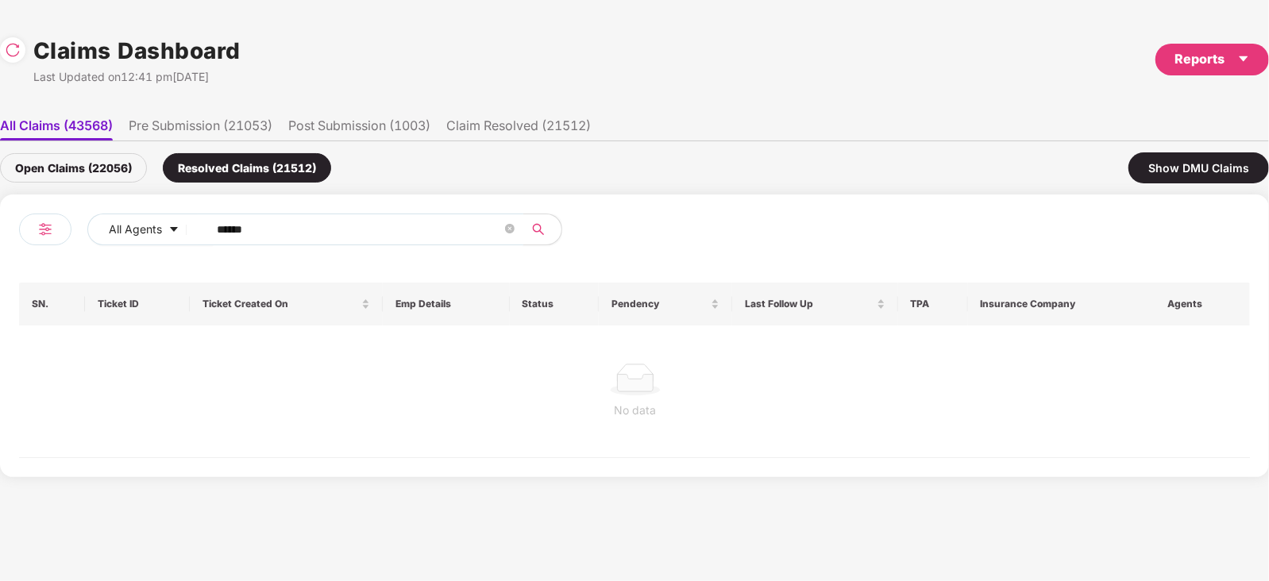
type input "******"
click at [118, 173] on div "Open Claims (22056)" at bounding box center [73, 167] width 147 height 29
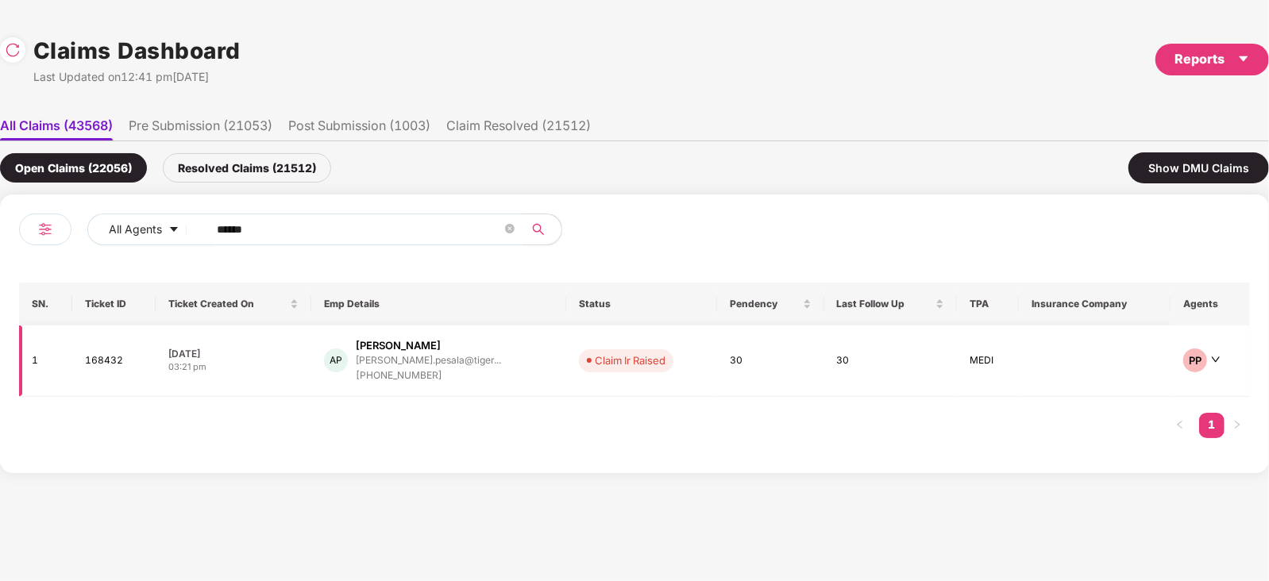
click at [483, 367] on div "AP Amareswar Pesala amareswar.pesala@tiger... +917639473257" at bounding box center [438, 360] width 229 height 45
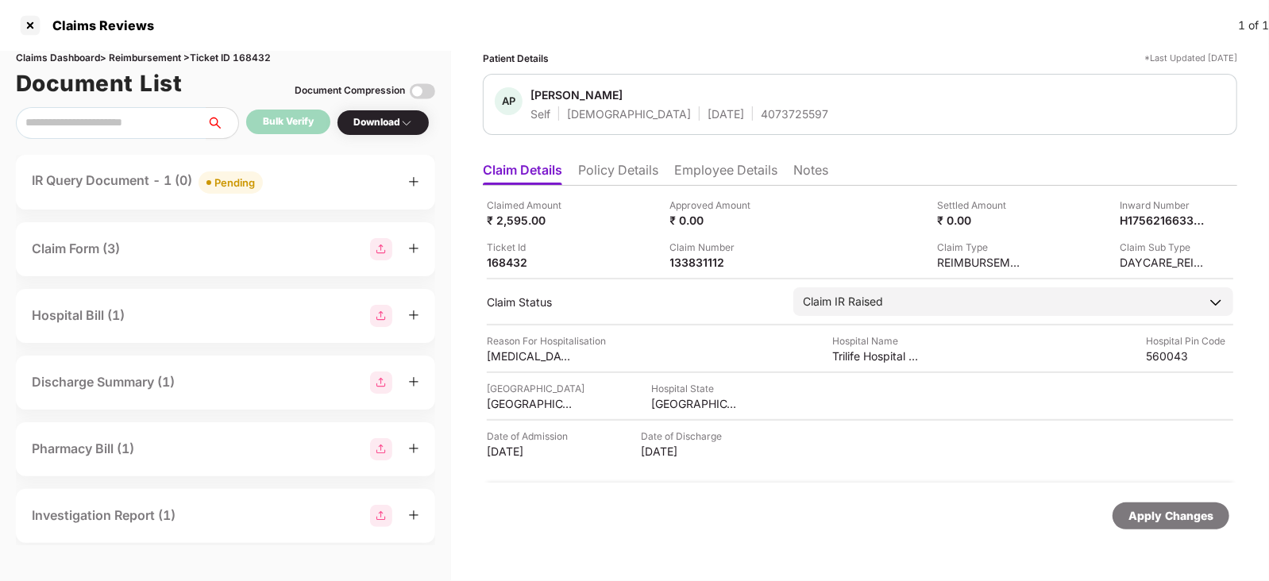
click at [227, 175] on div "Pending" at bounding box center [234, 183] width 40 height 16
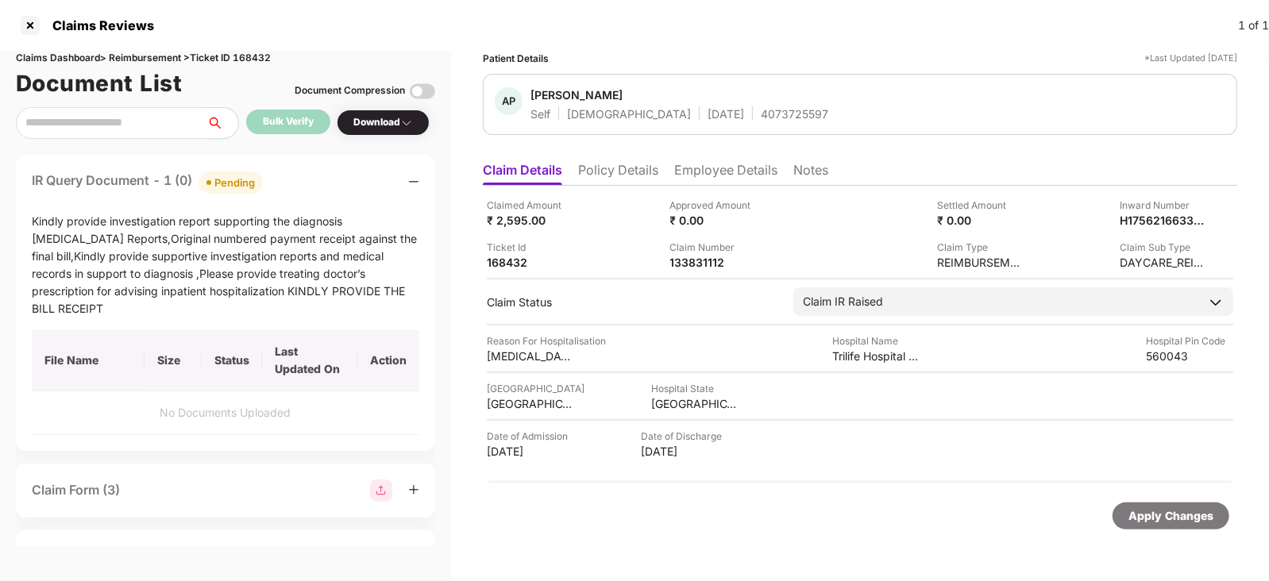
click at [227, 175] on div "Pending" at bounding box center [234, 183] width 40 height 16
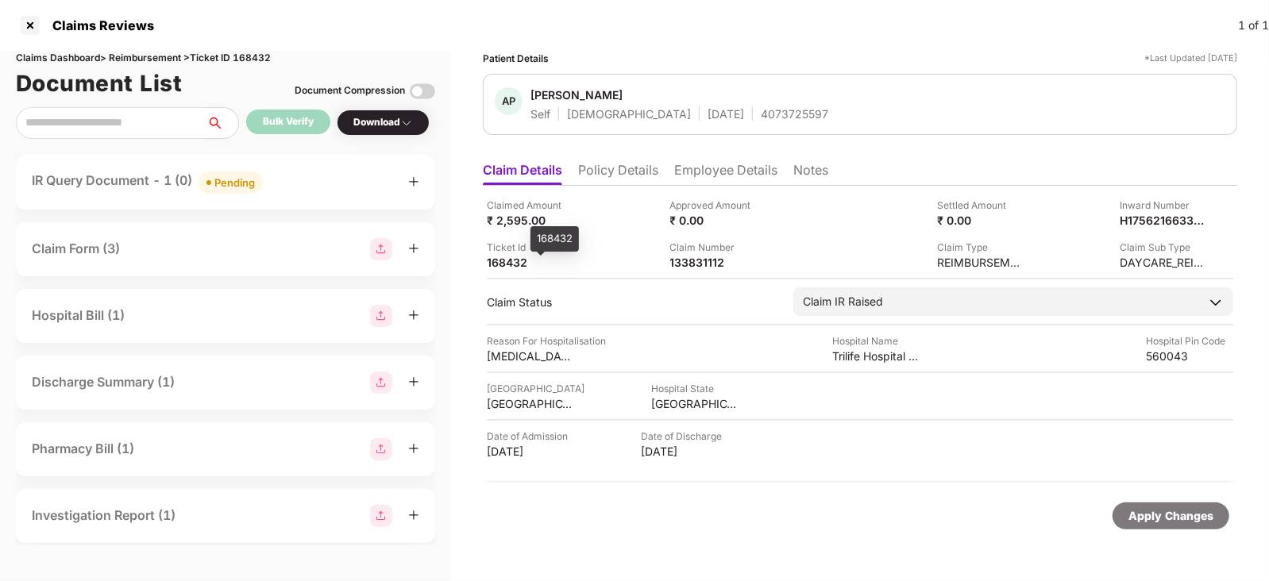
click at [496, 264] on div "168432" at bounding box center [530, 262] width 87 height 15
copy div "168432"
click at [496, 264] on div "168432" at bounding box center [530, 262] width 87 height 15
